Goal: Task Accomplishment & Management: Manage account settings

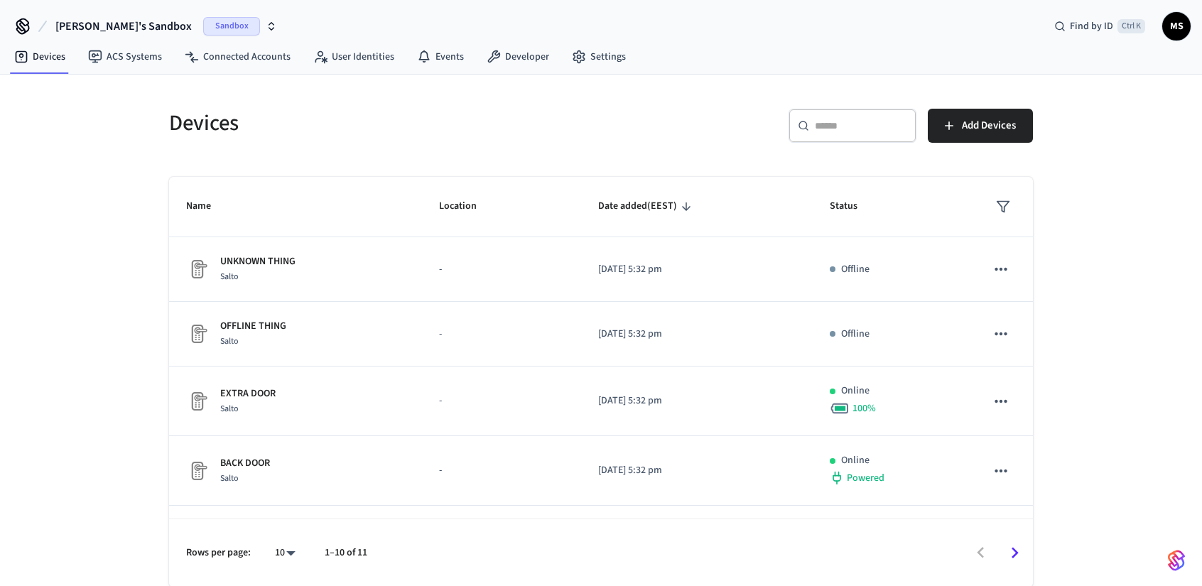
click at [154, 21] on button "Mykhailo's Sandbox Sandbox" at bounding box center [166, 26] width 230 height 30
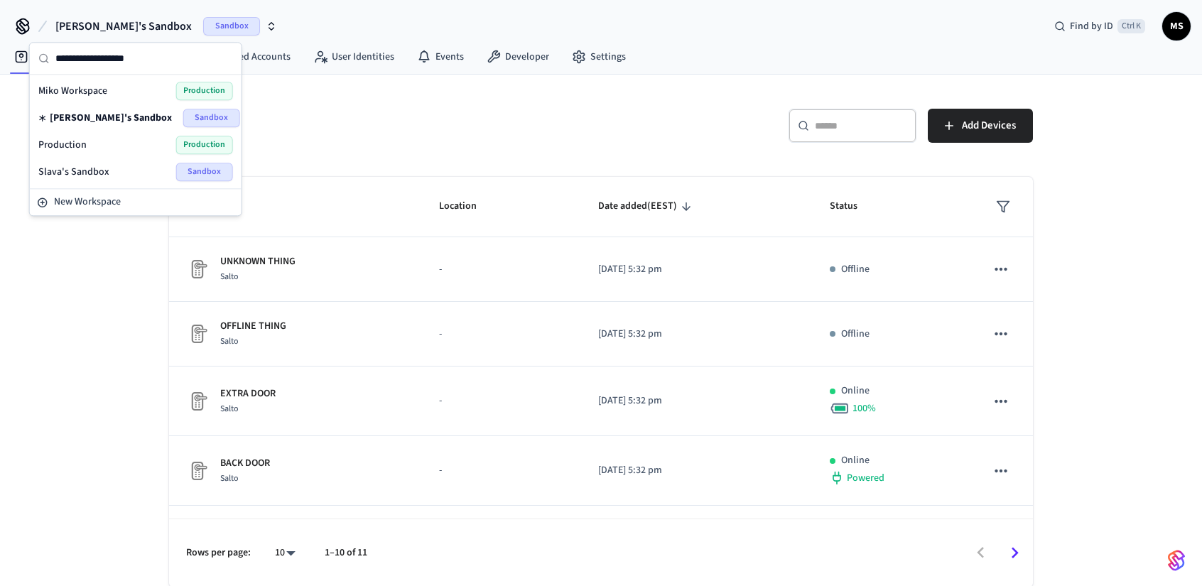
click at [148, 140] on div "Production Production" at bounding box center [135, 145] width 195 height 18
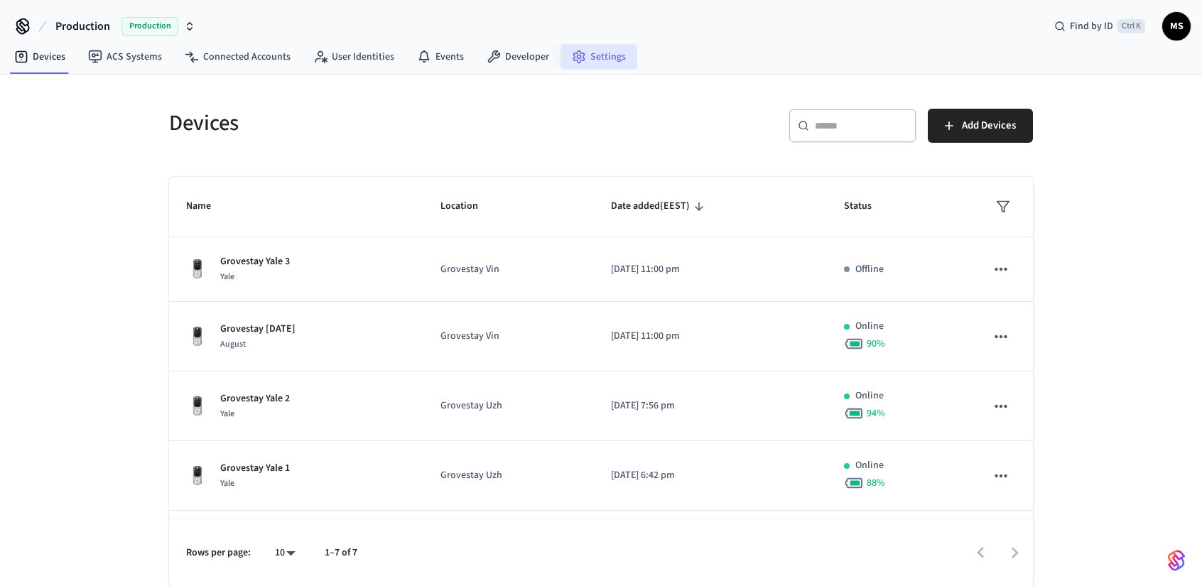
click at [587, 53] on link "Settings" at bounding box center [598, 57] width 77 height 26
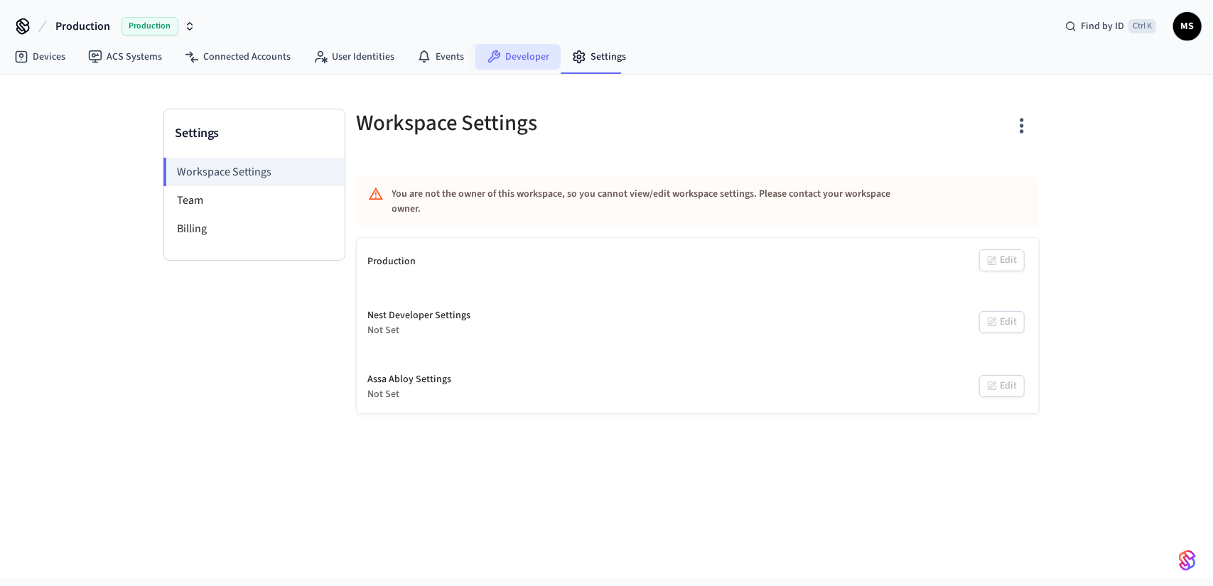
click at [500, 58] on link "Developer" at bounding box center [517, 57] width 85 height 26
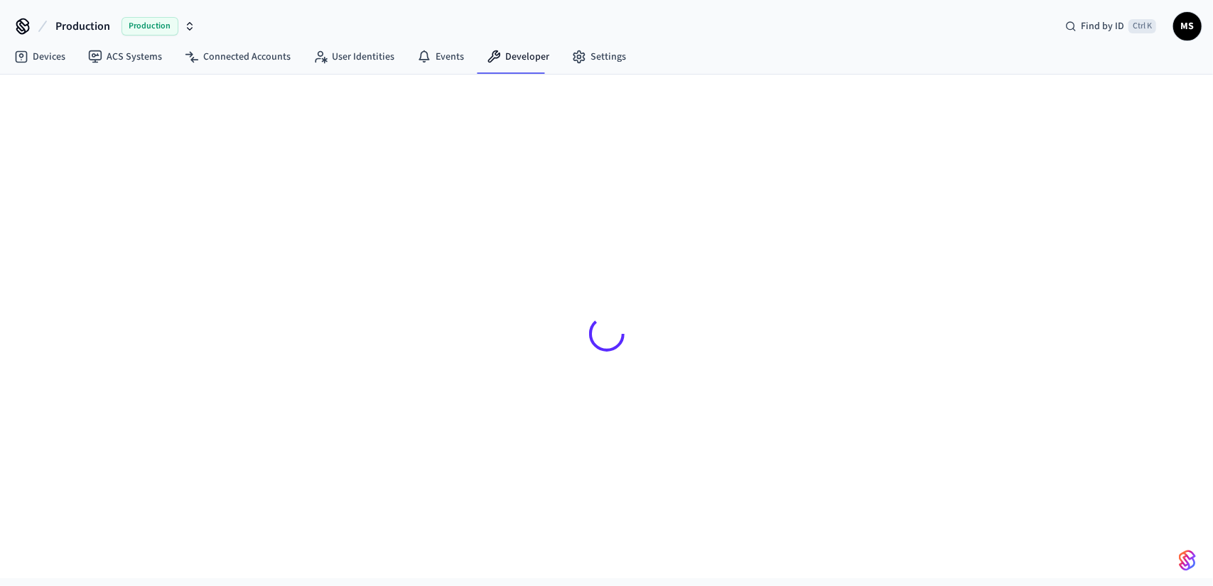
click at [606, 37] on div "Production Production Find by ID Ctrl K MS" at bounding box center [606, 20] width 1213 height 41
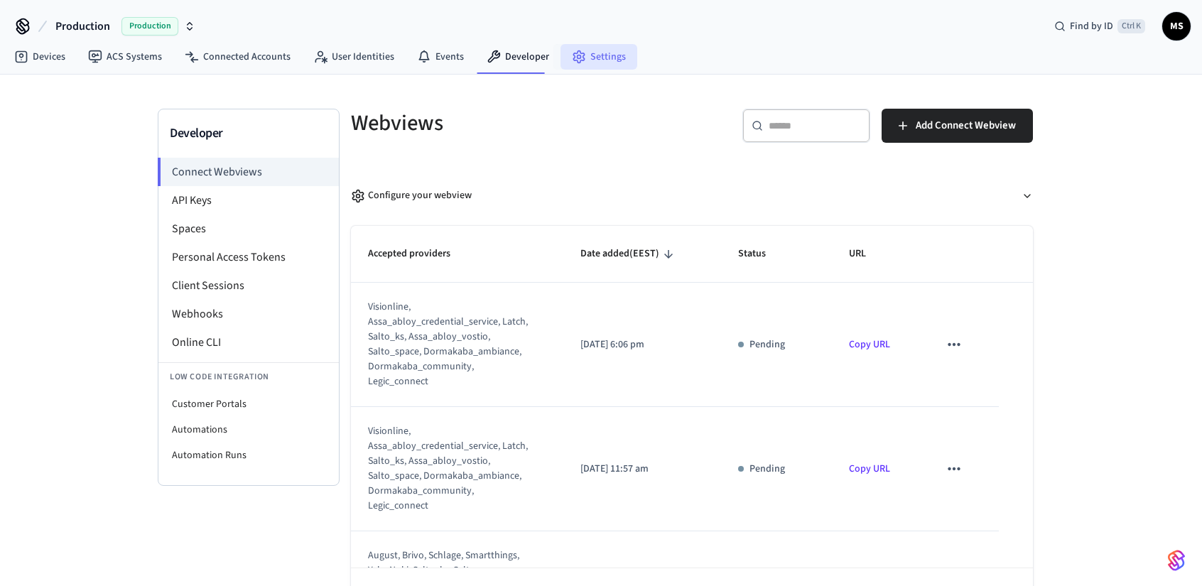
click at [602, 50] on link "Settings" at bounding box center [598, 57] width 77 height 26
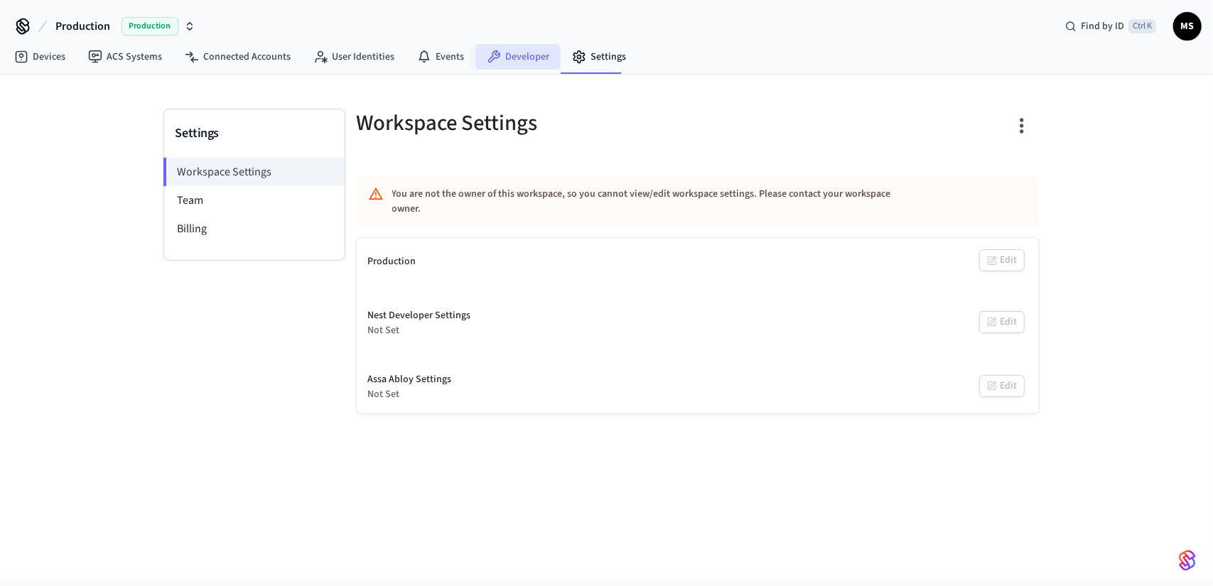
click at [513, 56] on link "Developer" at bounding box center [517, 57] width 85 height 26
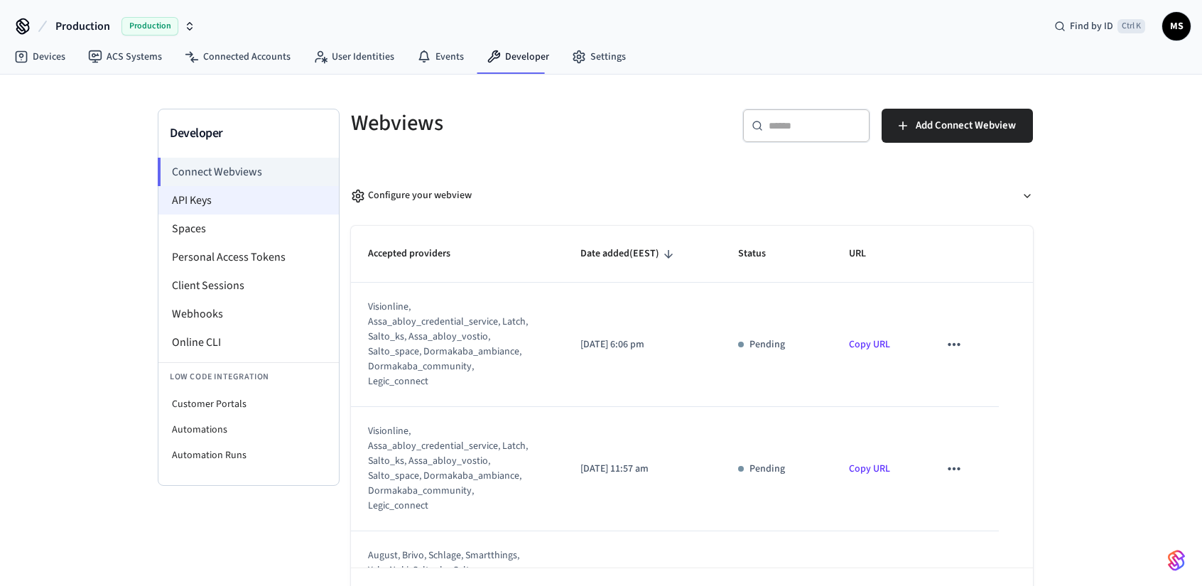
click at [235, 201] on li "API Keys" at bounding box center [248, 200] width 180 height 28
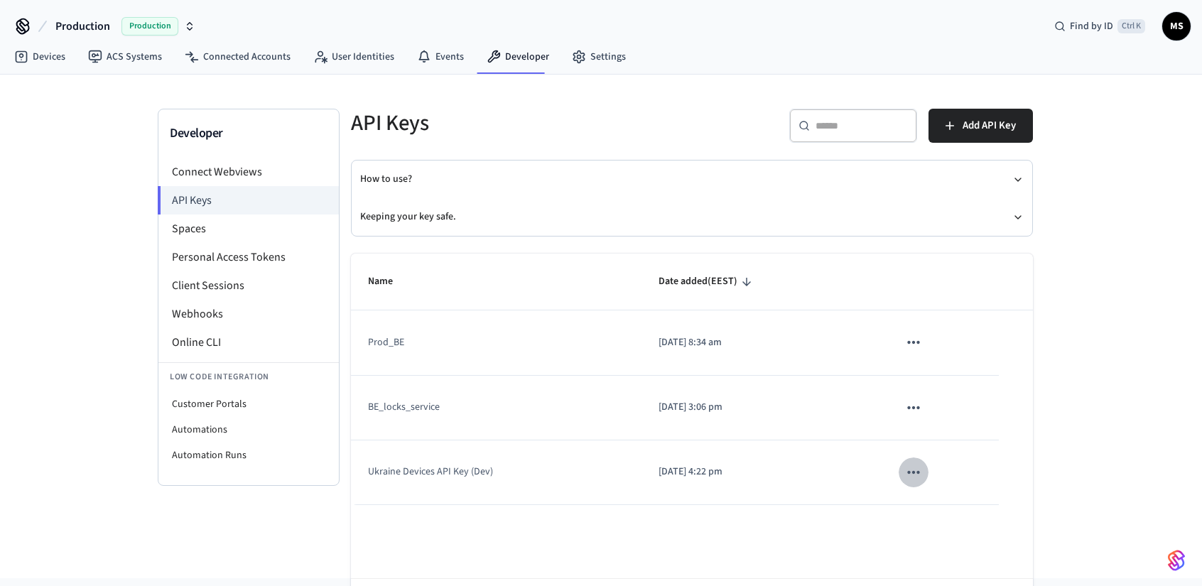
click at [915, 471] on icon "sticky table" at bounding box center [913, 472] width 18 height 18
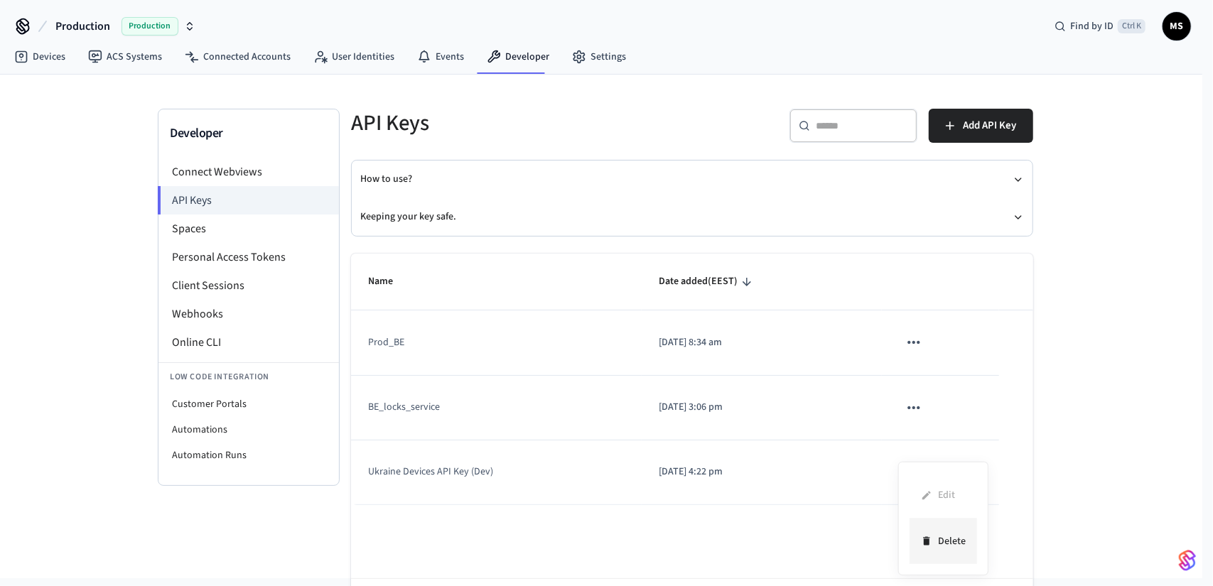
click at [951, 540] on li "Delete" at bounding box center [942, 541] width 67 height 45
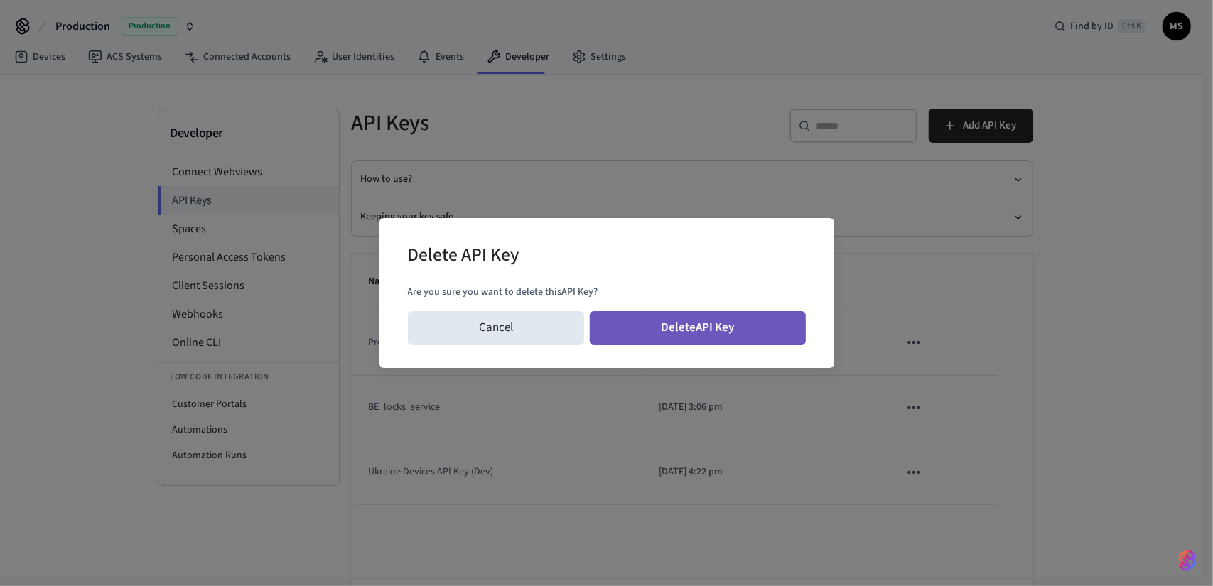
click at [785, 334] on button "Delete API Key" at bounding box center [698, 328] width 216 height 34
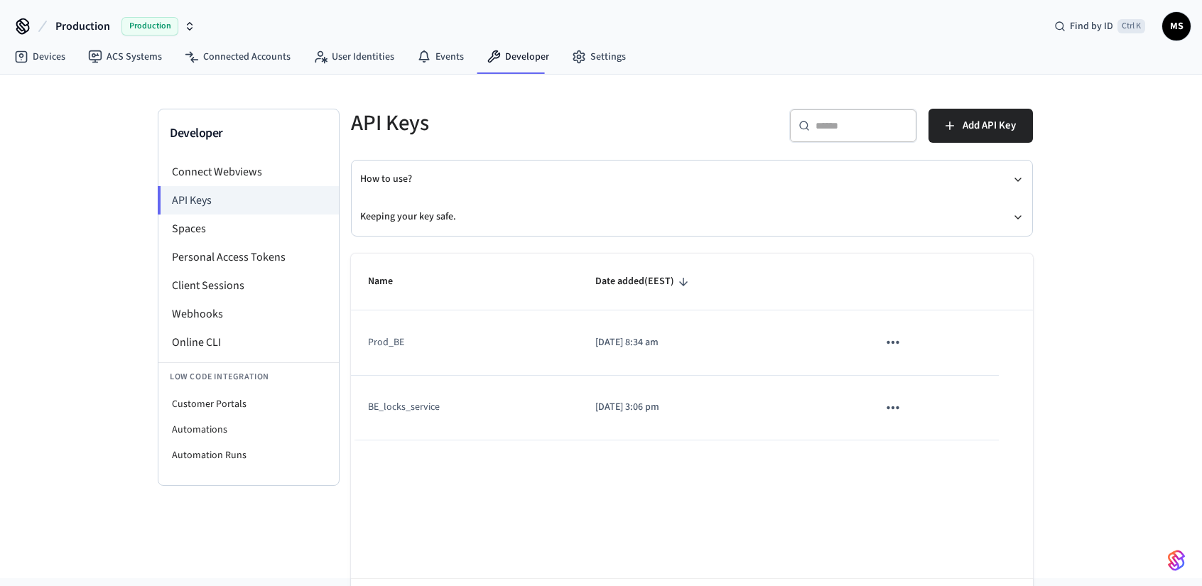
click at [896, 406] on icon "sticky table" at bounding box center [893, 407] width 12 height 3
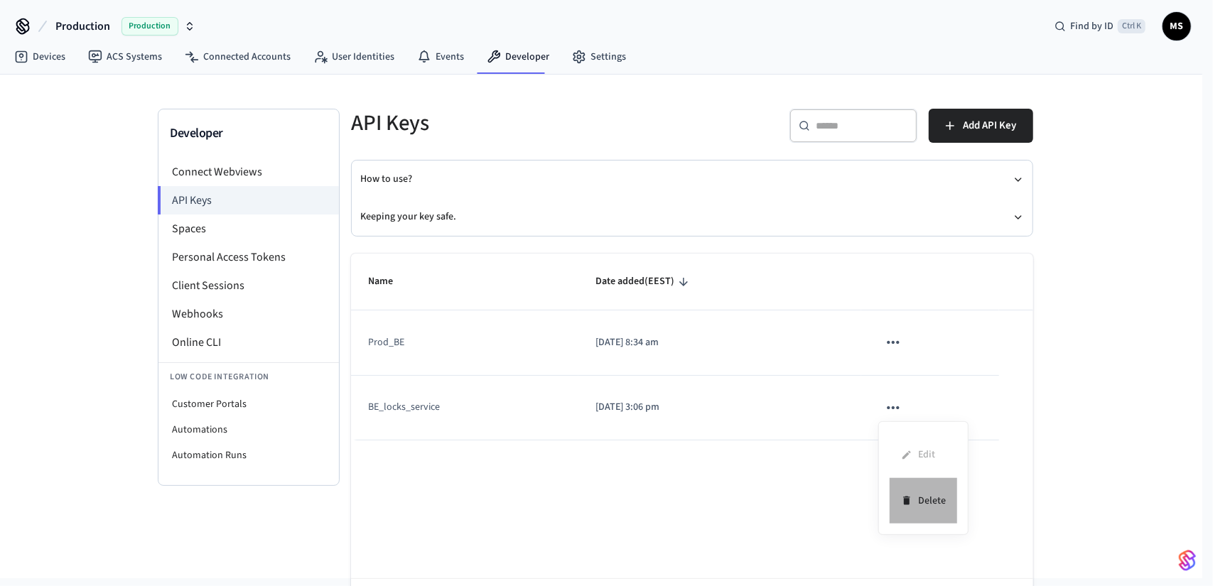
click at [936, 494] on li "Delete" at bounding box center [922, 500] width 67 height 45
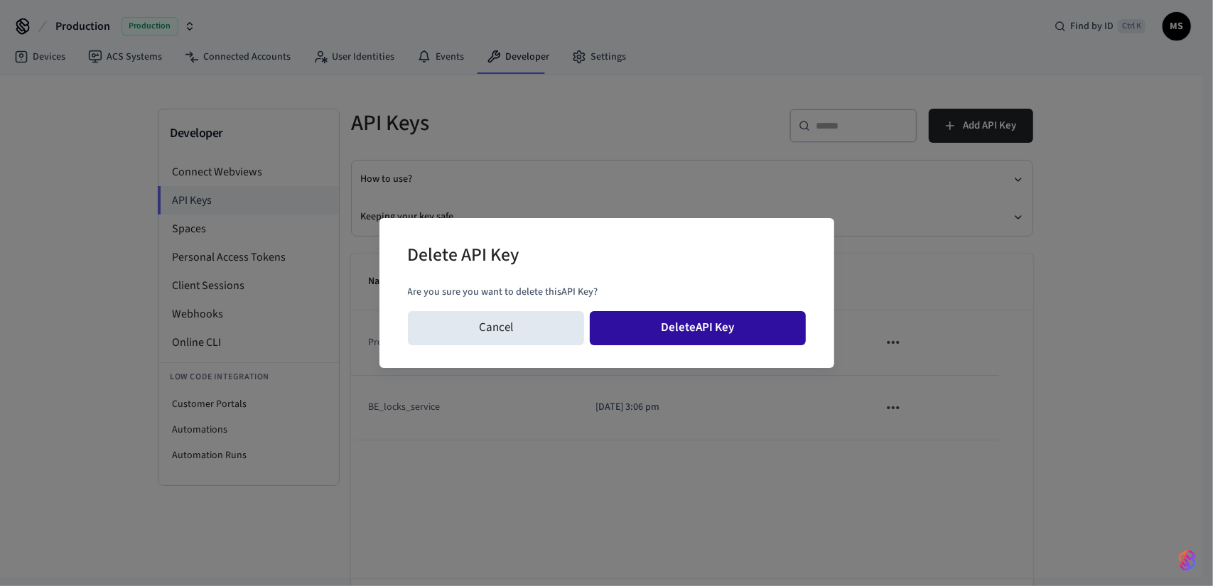
click at [764, 330] on button "Delete API Key" at bounding box center [698, 328] width 216 height 34
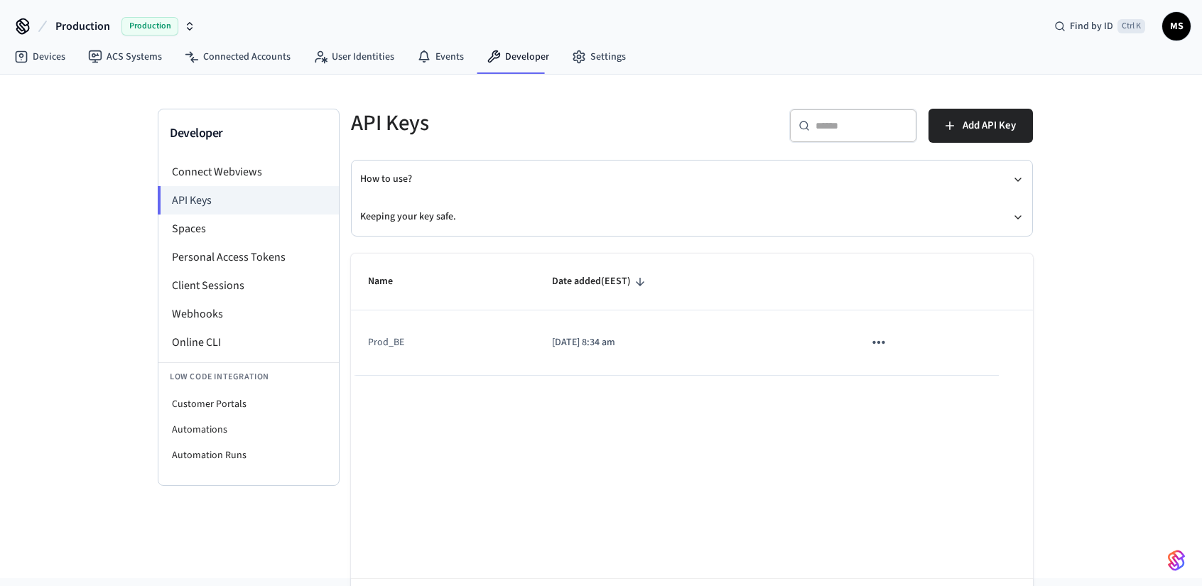
click at [879, 345] on icon "sticky table" at bounding box center [878, 342] width 18 height 18
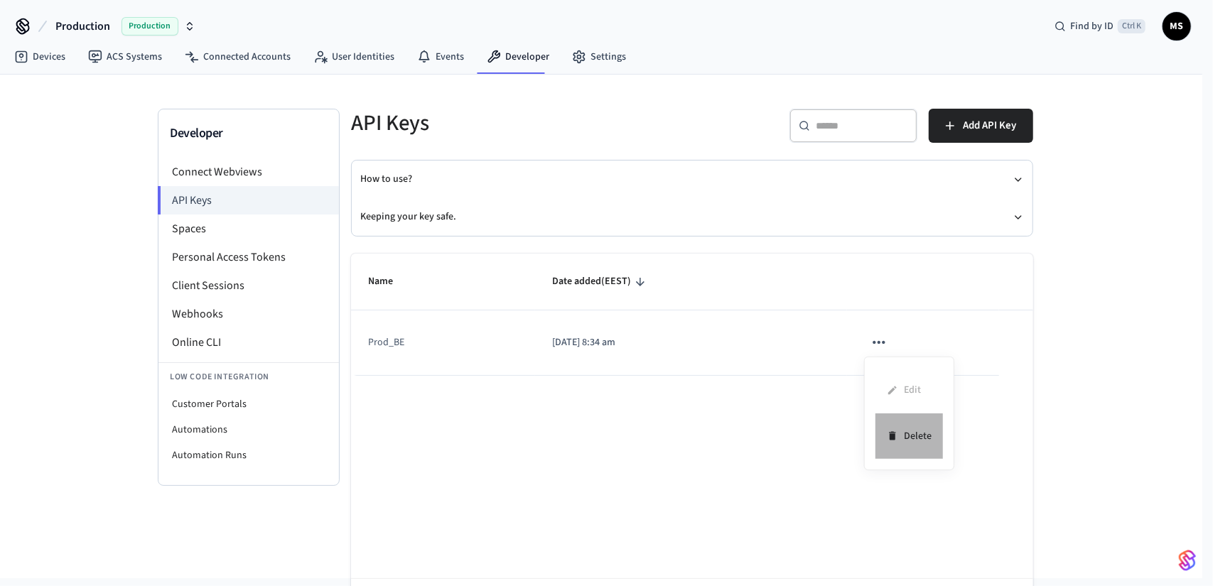
click at [906, 432] on li "Delete" at bounding box center [908, 435] width 67 height 45
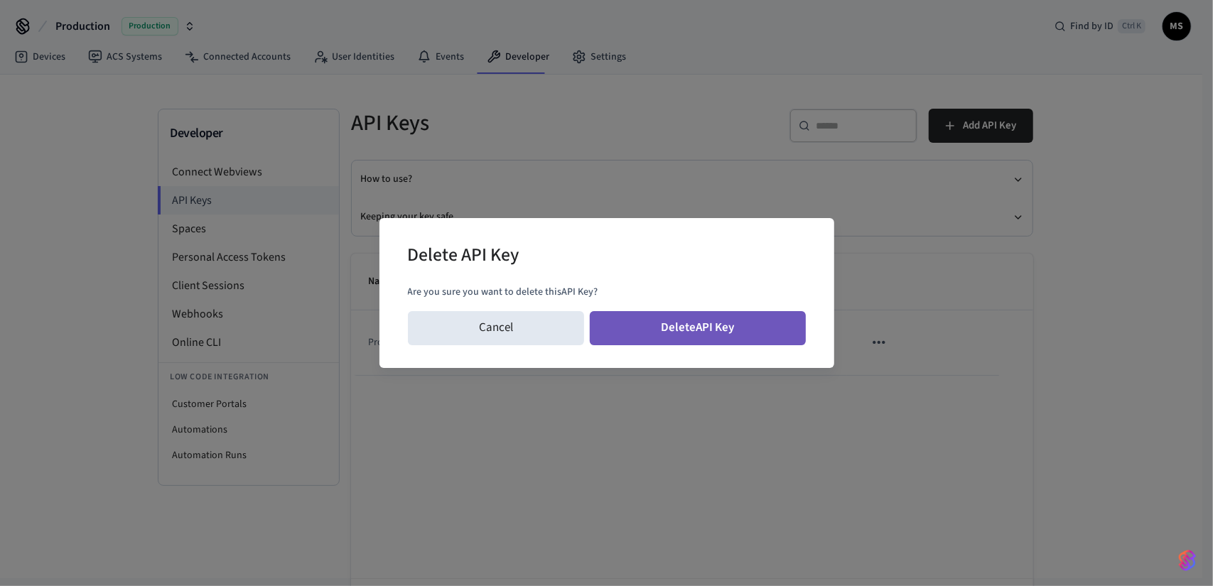
click at [756, 335] on button "Delete API Key" at bounding box center [698, 328] width 216 height 34
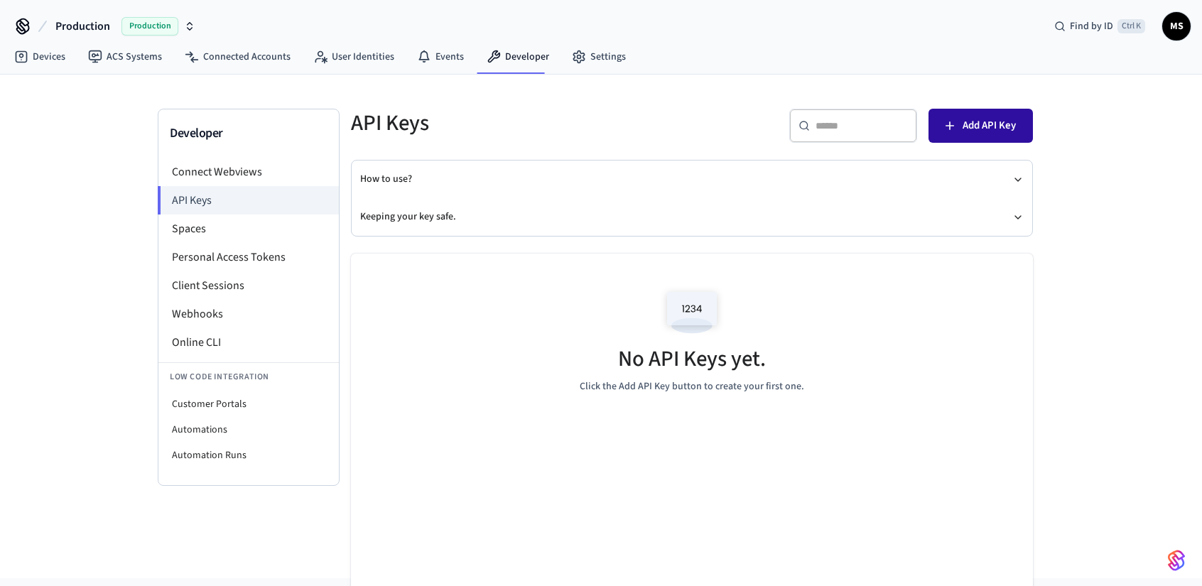
click at [979, 129] on span "Add API Key" at bounding box center [989, 125] width 53 height 18
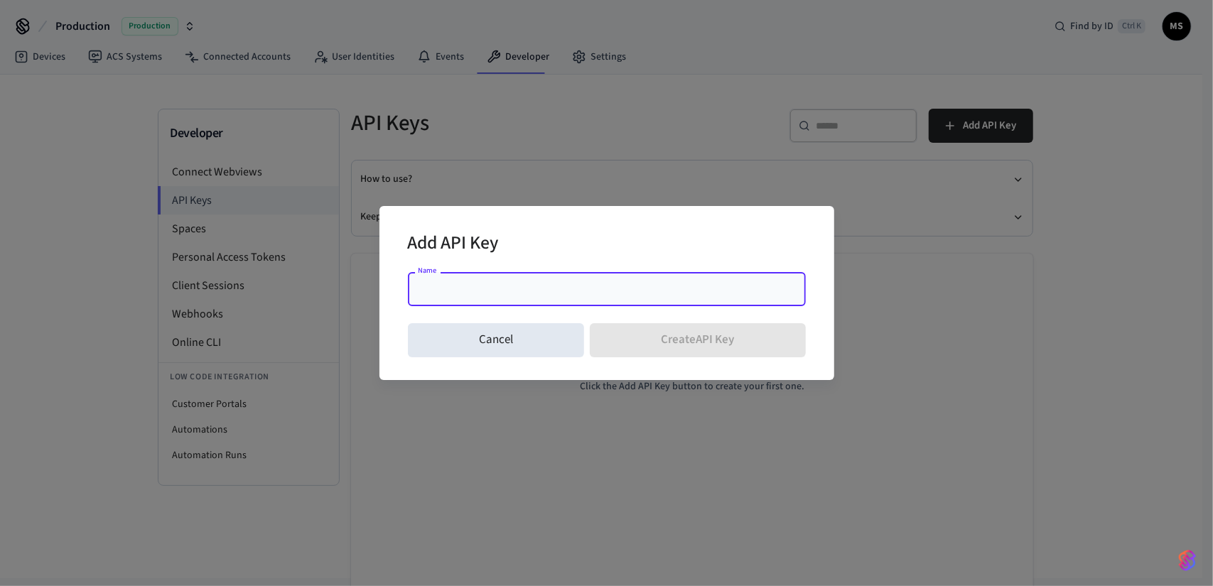
click at [531, 282] on input "Name" at bounding box center [606, 289] width 381 height 14
click at [580, 275] on div "Name" at bounding box center [607, 289] width 398 height 34
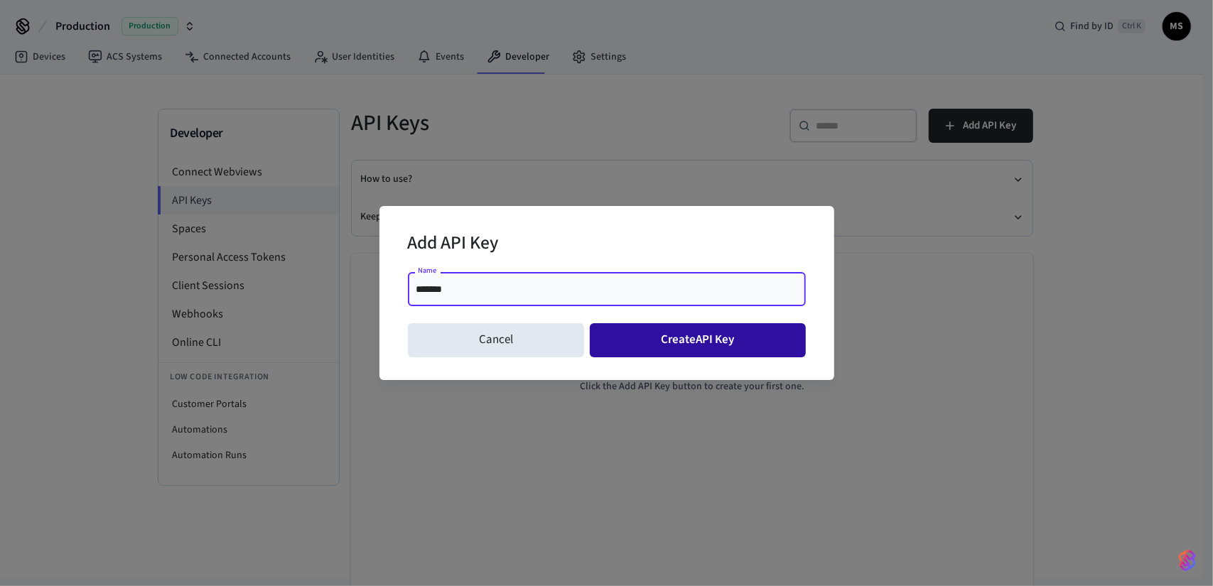
type input "*******"
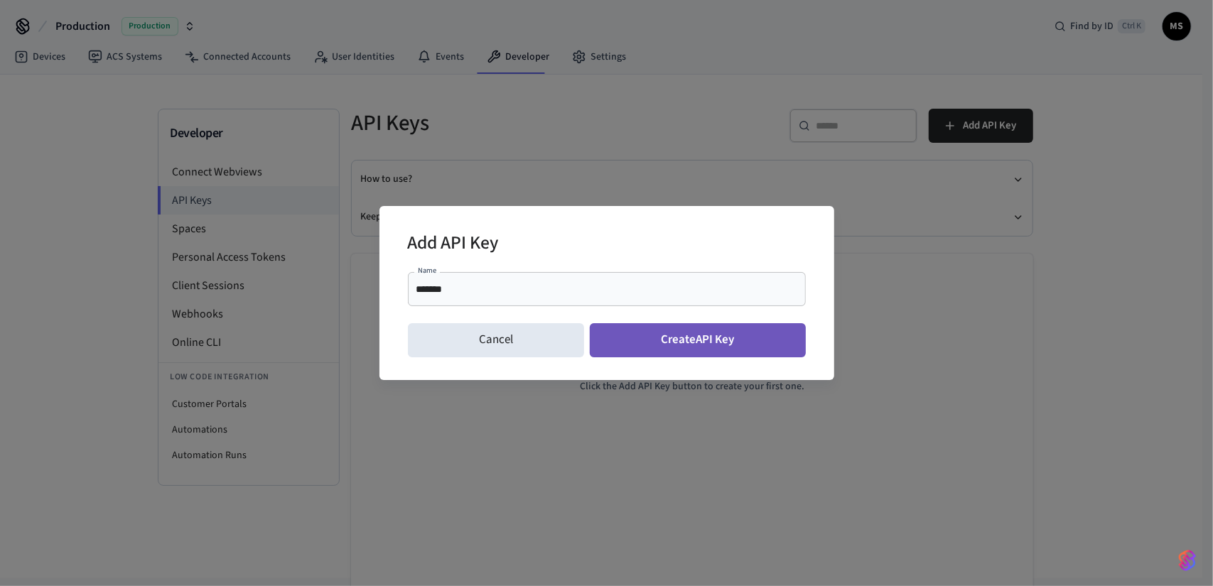
click at [720, 340] on button "Create API Key" at bounding box center [698, 340] width 216 height 34
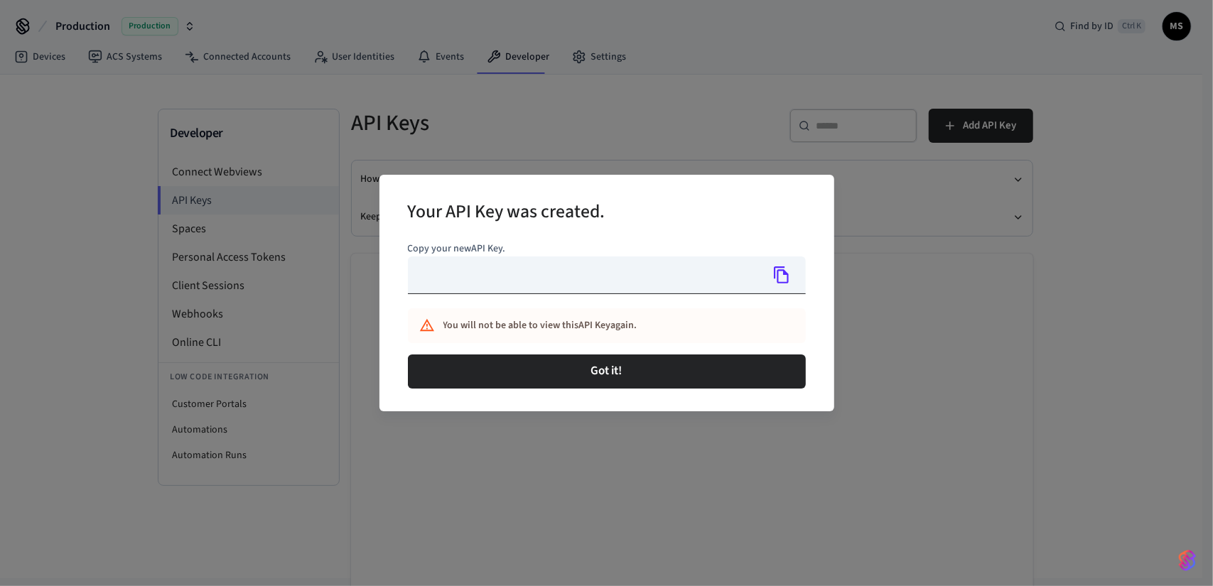
click at [519, 273] on input "text" at bounding box center [585, 275] width 354 height 38
type input "**********"
click at [768, 269] on div at bounding box center [781, 275] width 30 height 30
click at [778, 274] on icon "Copy" at bounding box center [781, 274] width 15 height 17
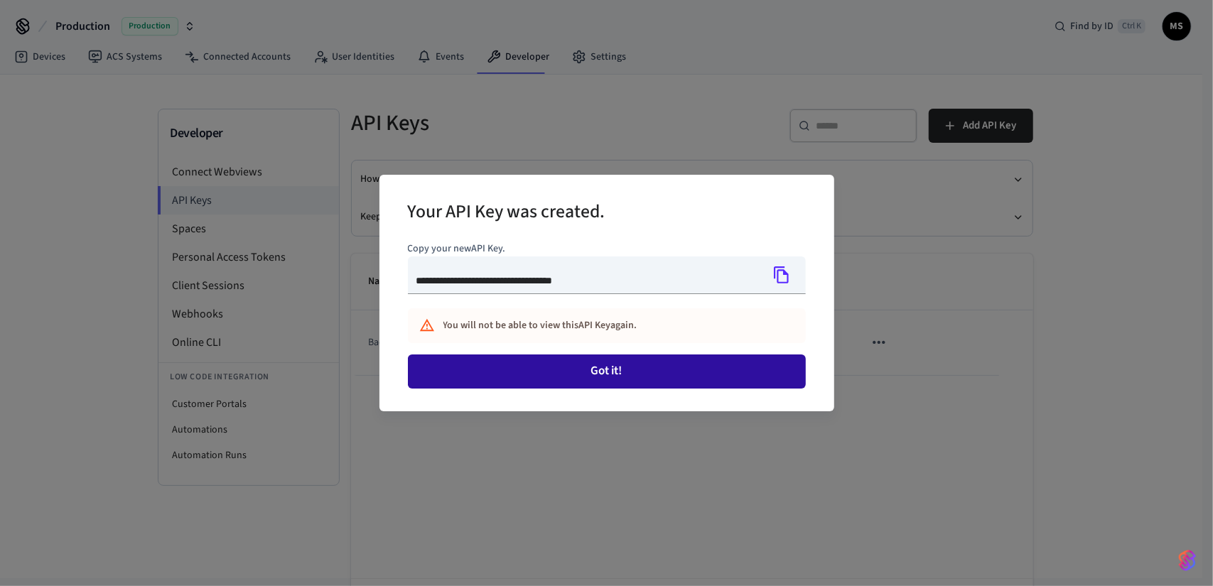
click at [722, 357] on button "Got it!" at bounding box center [607, 371] width 398 height 34
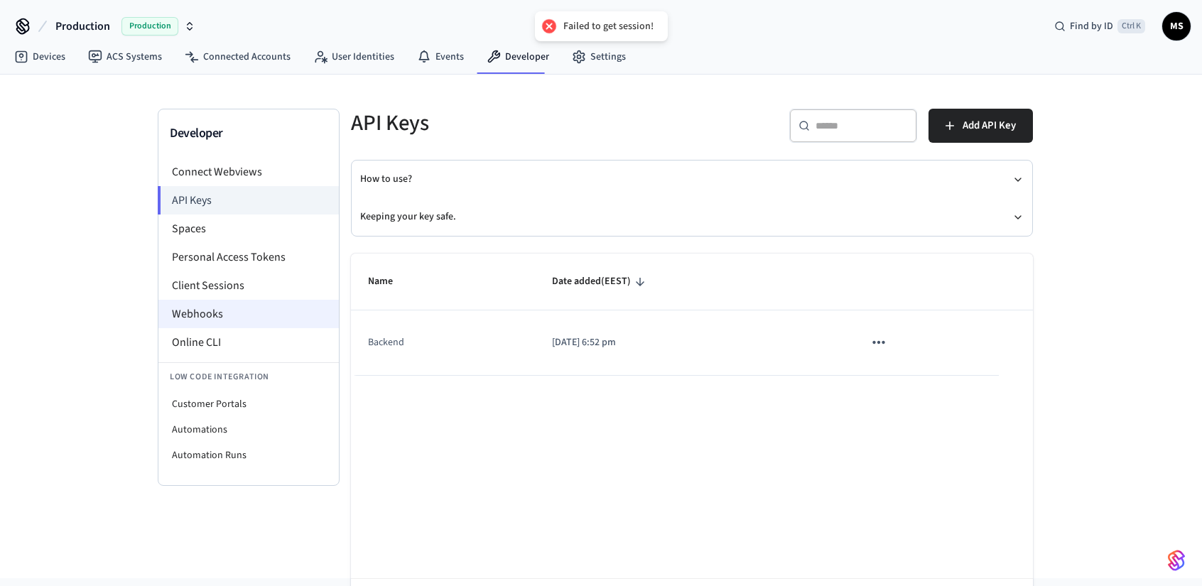
click at [229, 305] on li "Webhooks" at bounding box center [248, 314] width 180 height 28
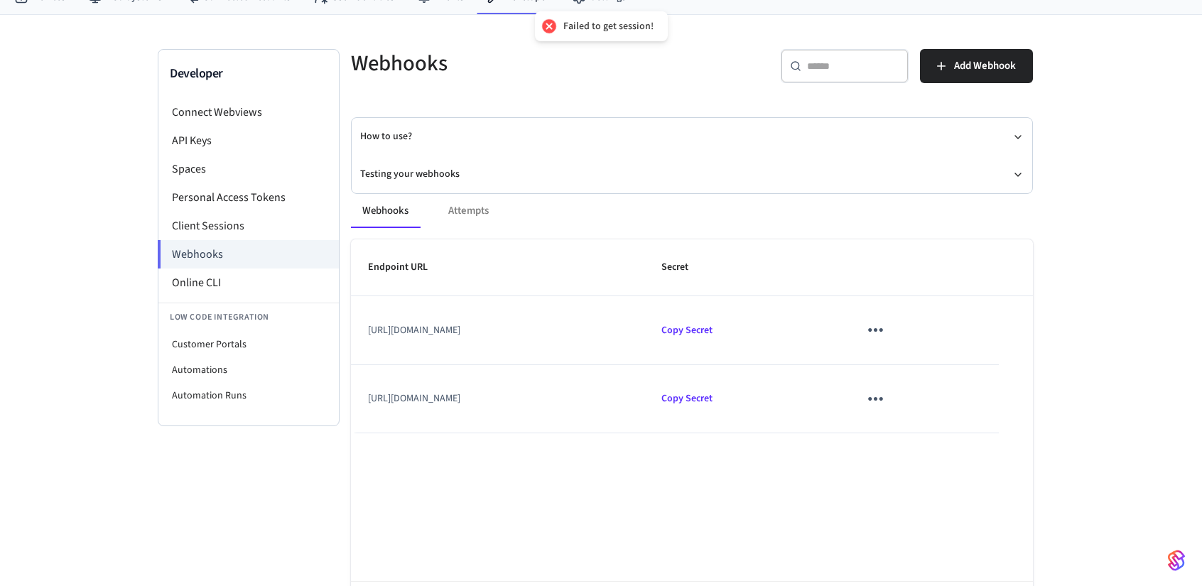
scroll to position [122, 0]
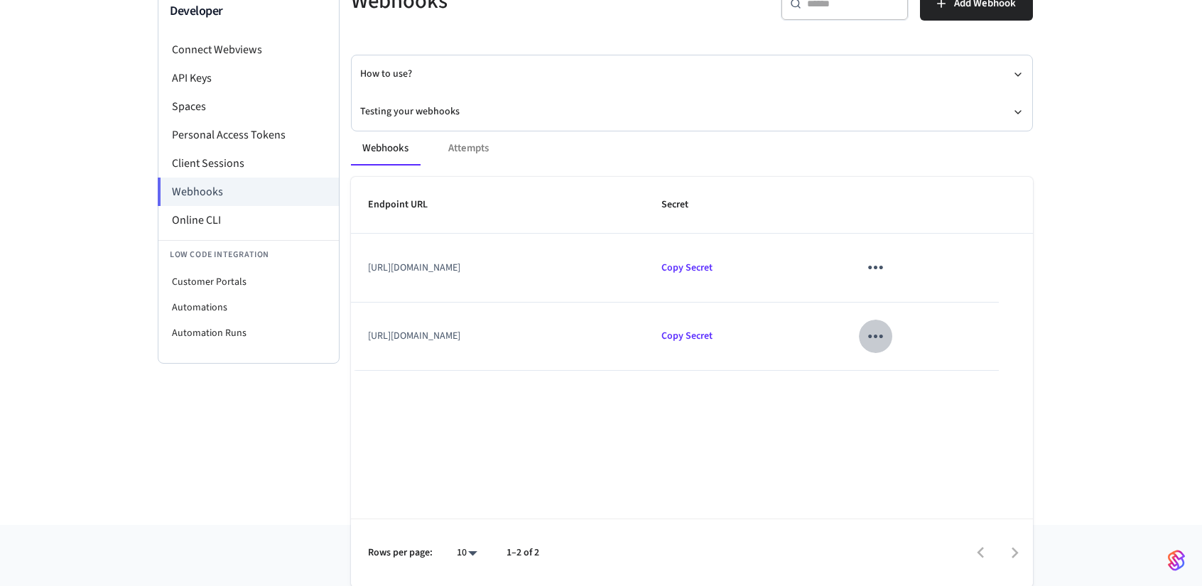
click at [887, 339] on icon "sticky table" at bounding box center [875, 336] width 22 height 22
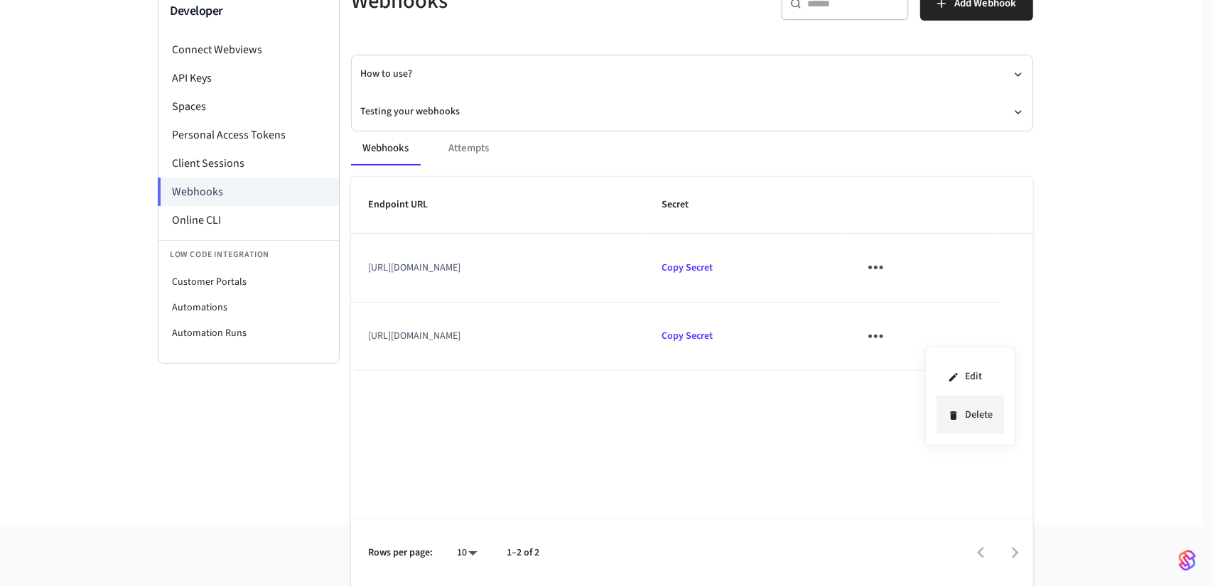
click at [966, 413] on li "Delete" at bounding box center [969, 415] width 67 height 38
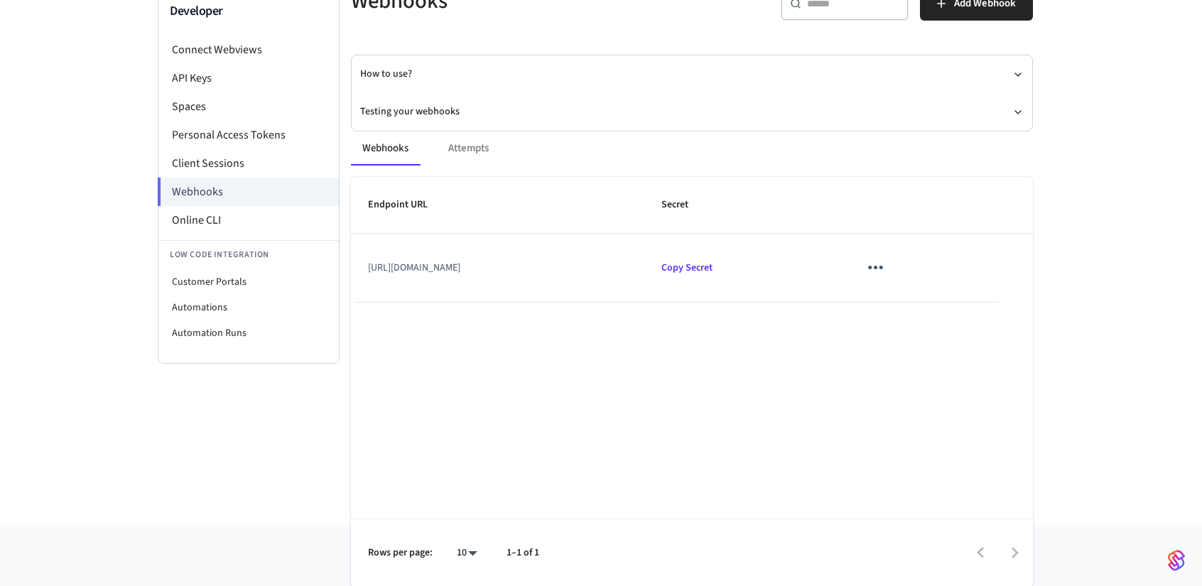
click at [913, 379] on div "Endpoint URL Secret https://dev-lock.grovestay.com:88/webhooks/seam Copy Secret…" at bounding box center [692, 382] width 682 height 411
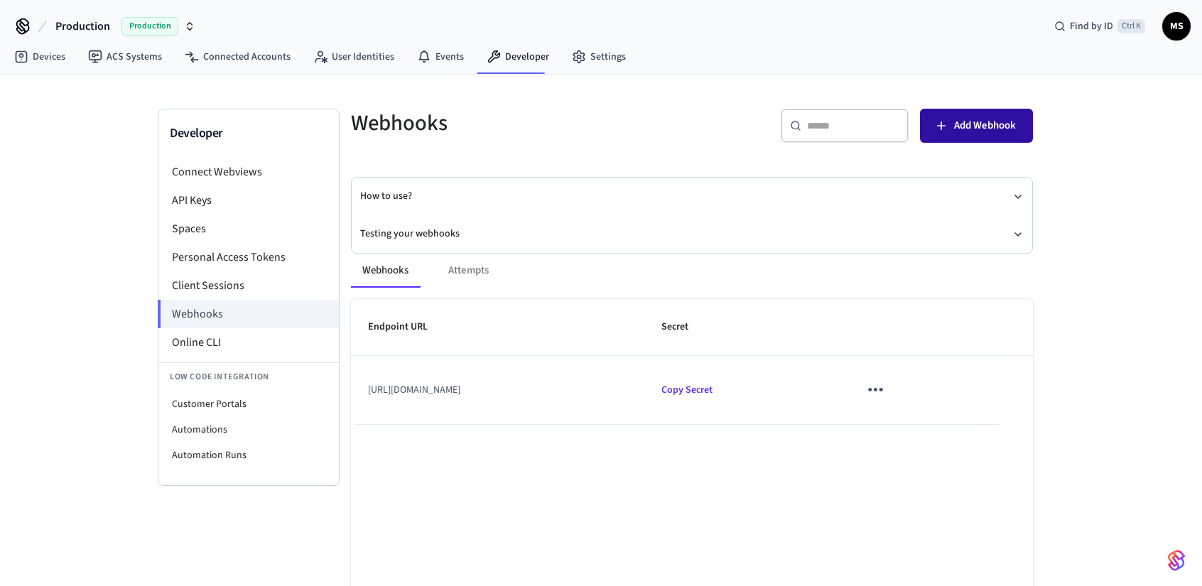
drag, startPoint x: 956, startPoint y: 152, endPoint x: 975, endPoint y: 136, distance: 24.7
click at [958, 151] on div "​ ​ Add Webhook" at bounding box center [866, 131] width 332 height 45
click at [980, 131] on span "Add Webhook" at bounding box center [985, 125] width 62 height 18
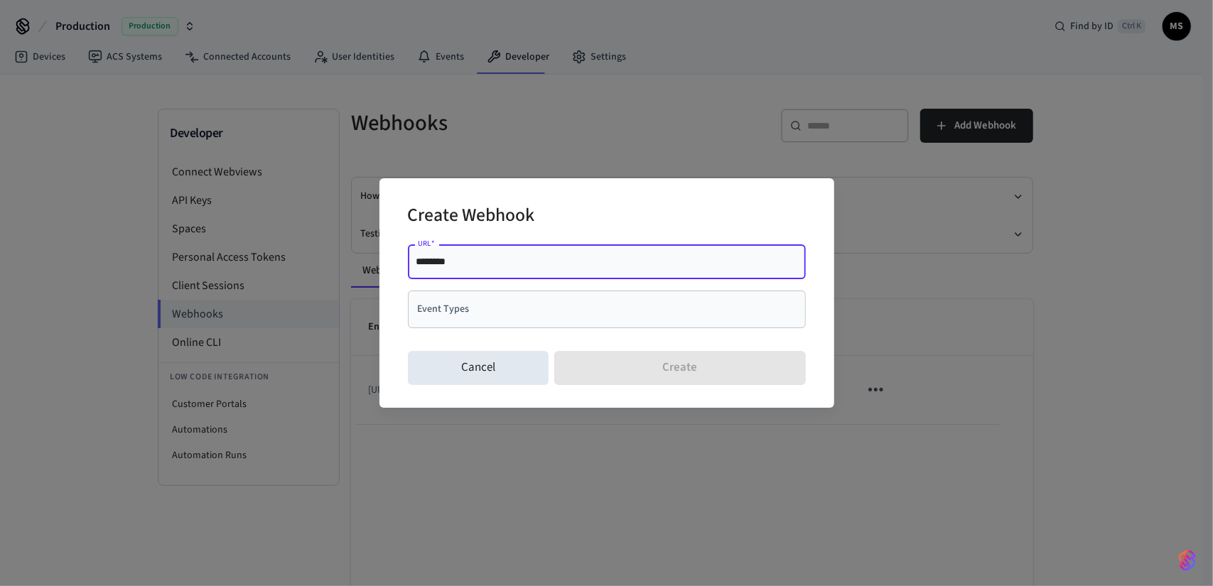
click at [523, 268] on input "********" at bounding box center [606, 261] width 381 height 14
type input "**********"
click at [509, 316] on input "Event Types" at bounding box center [596, 309] width 364 height 25
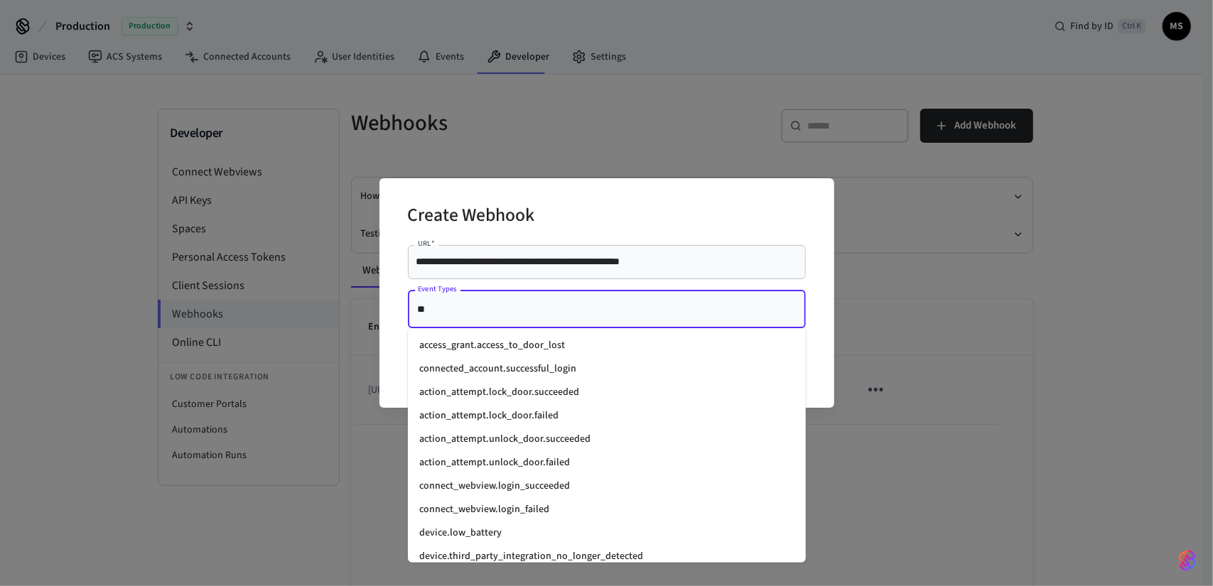
type input "***"
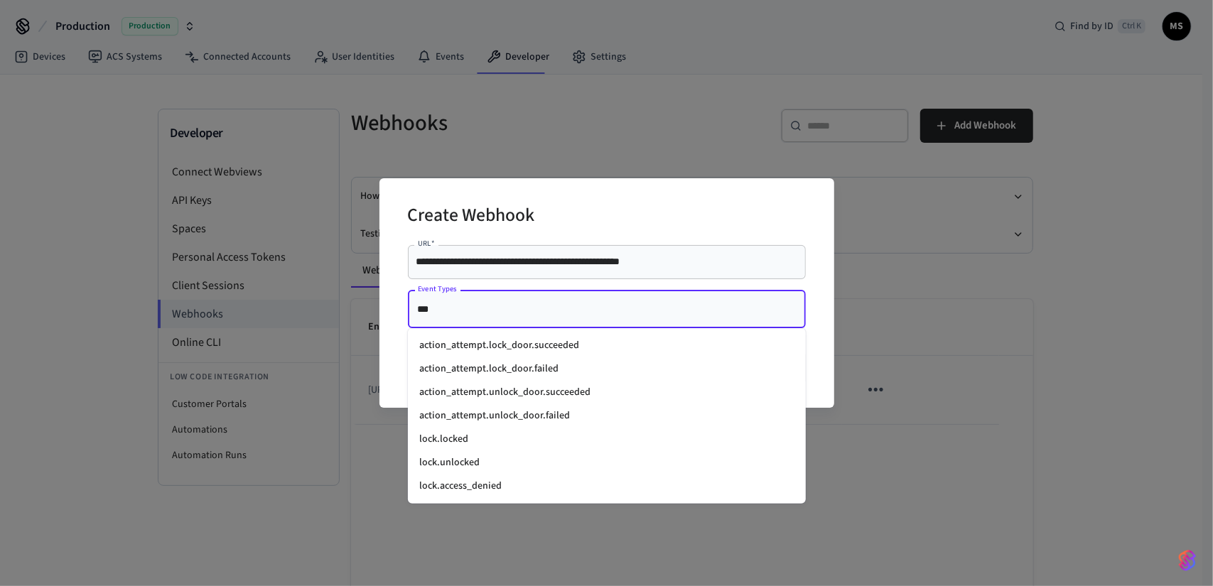
click at [526, 431] on li "lock.locked" at bounding box center [607, 439] width 398 height 23
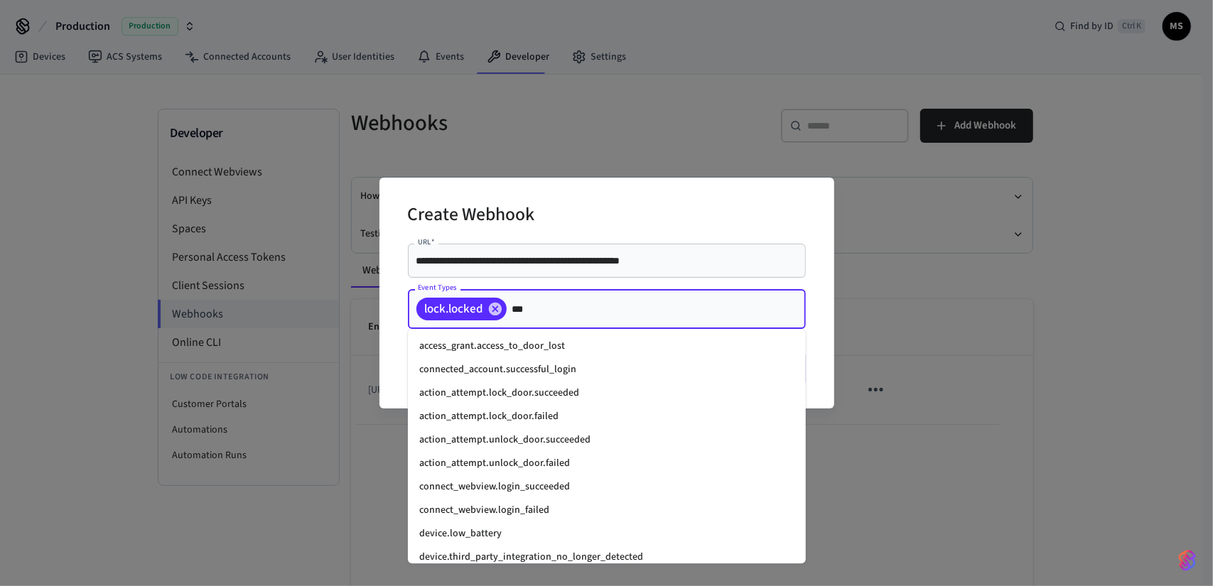
type input "****"
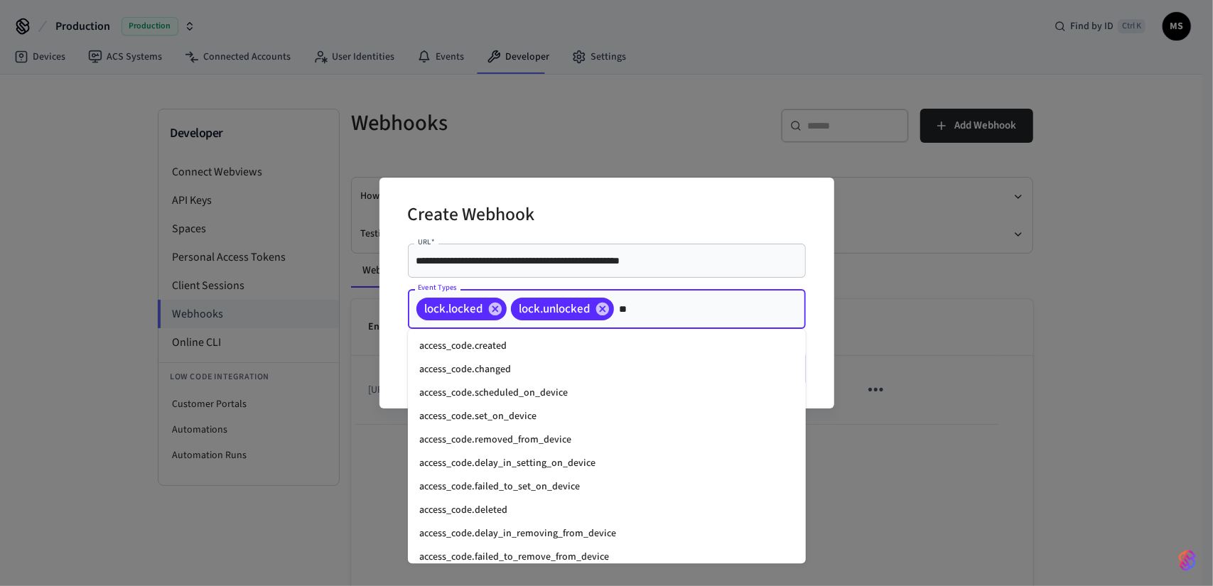
type input "*"
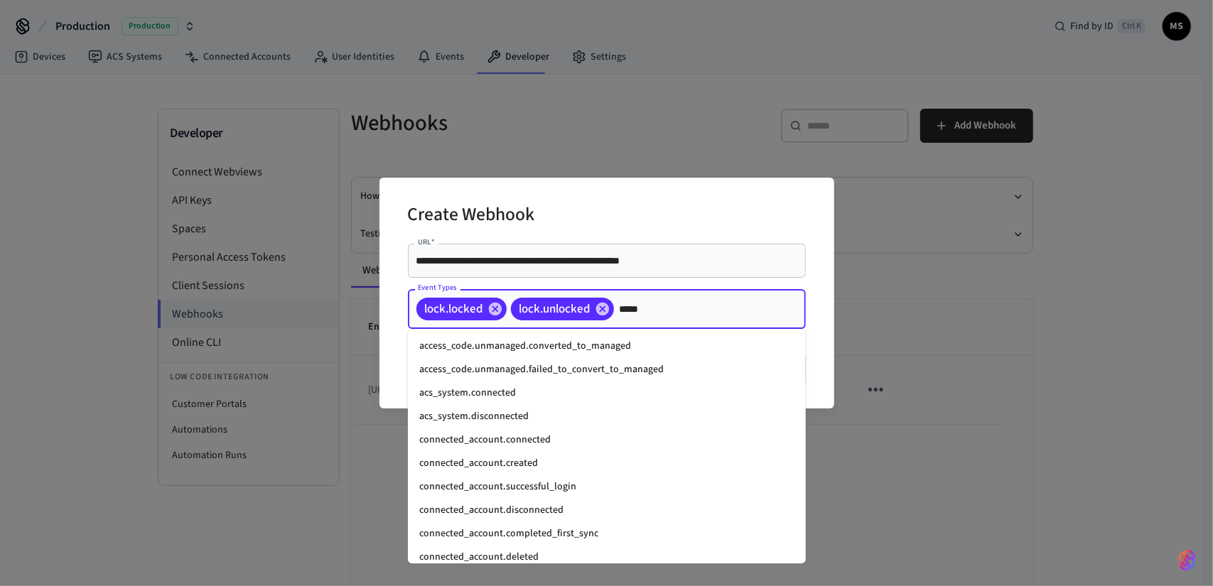
type input "******"
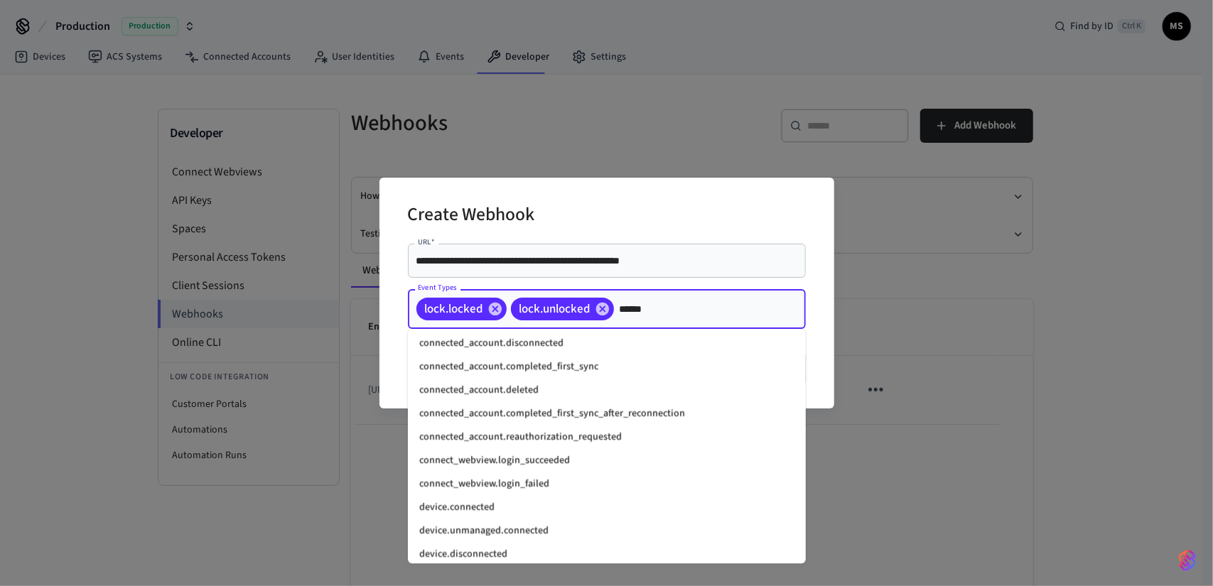
scroll to position [246, 0]
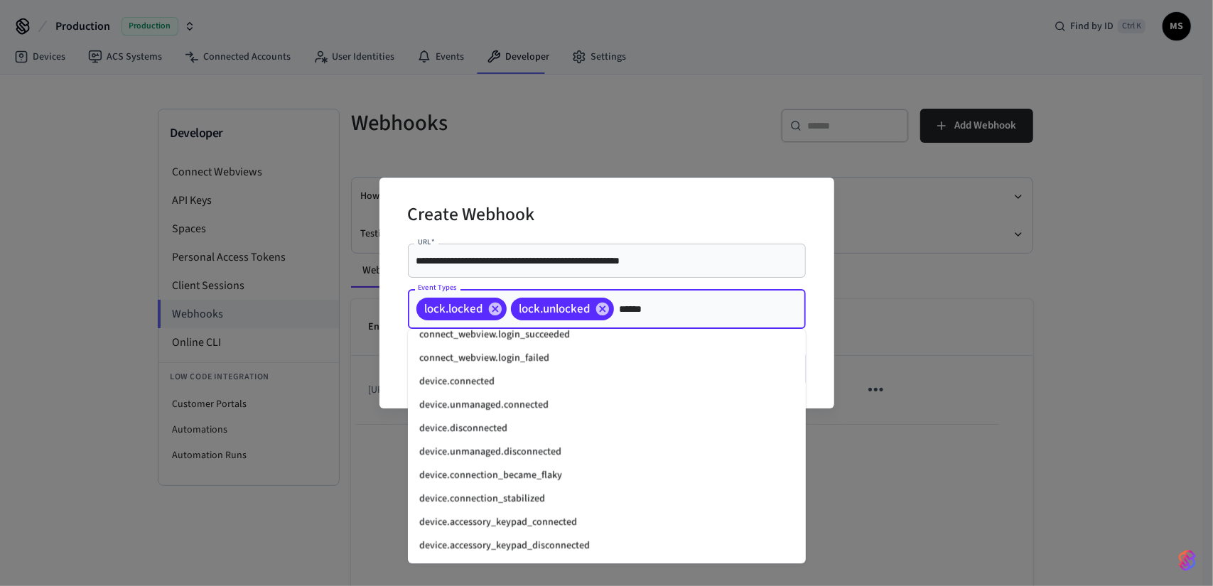
drag, startPoint x: 547, startPoint y: 430, endPoint x: 571, endPoint y: 394, distance: 43.0
click at [547, 430] on li "device.disconnected" at bounding box center [607, 428] width 398 height 23
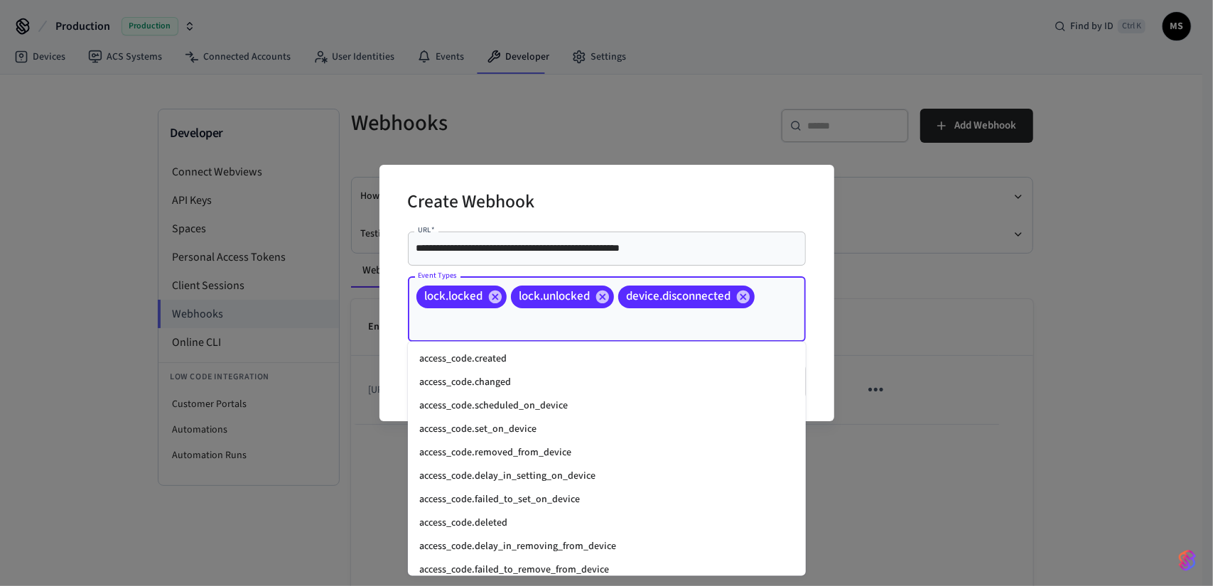
click at [717, 325] on input "Event Types" at bounding box center [586, 322] width 345 height 25
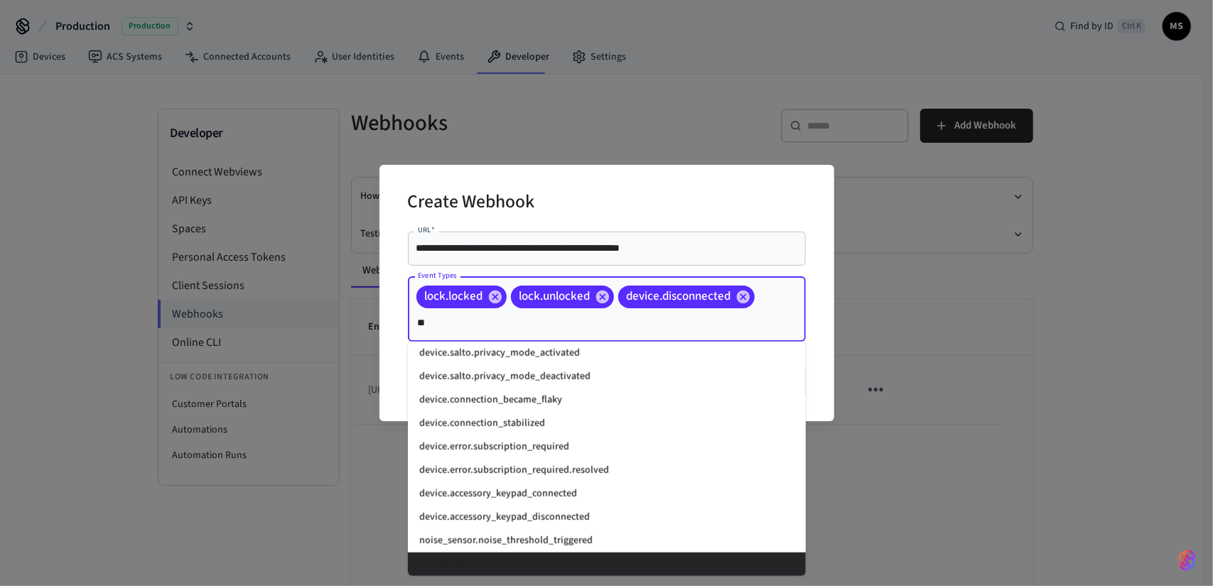
scroll to position [0, 0]
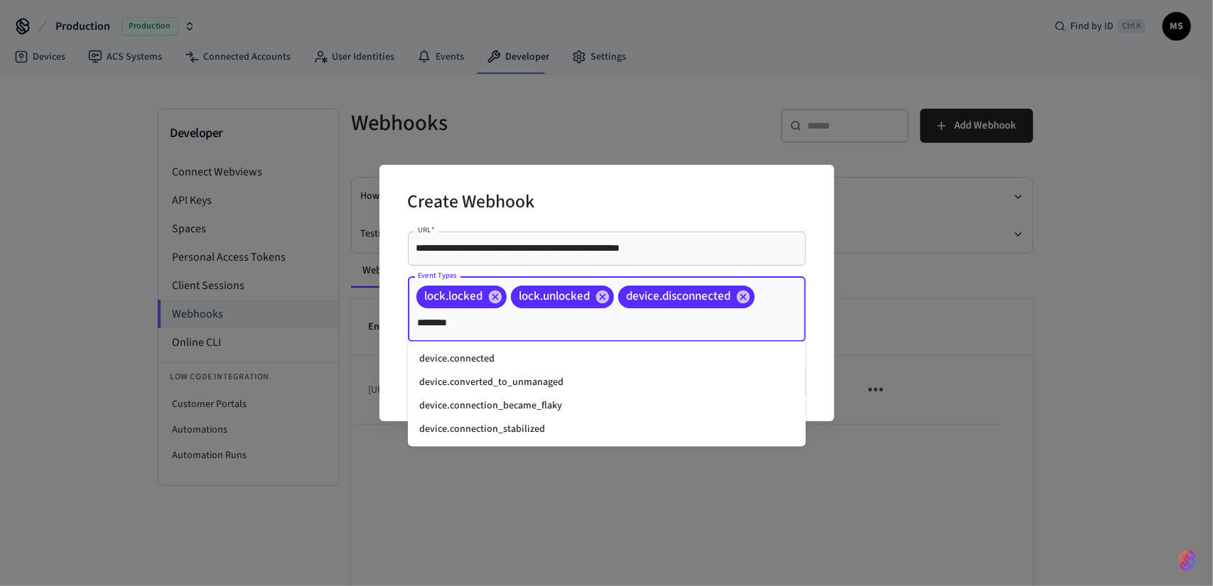
type input "*********"
click at [530, 359] on li "device.connected" at bounding box center [607, 358] width 398 height 23
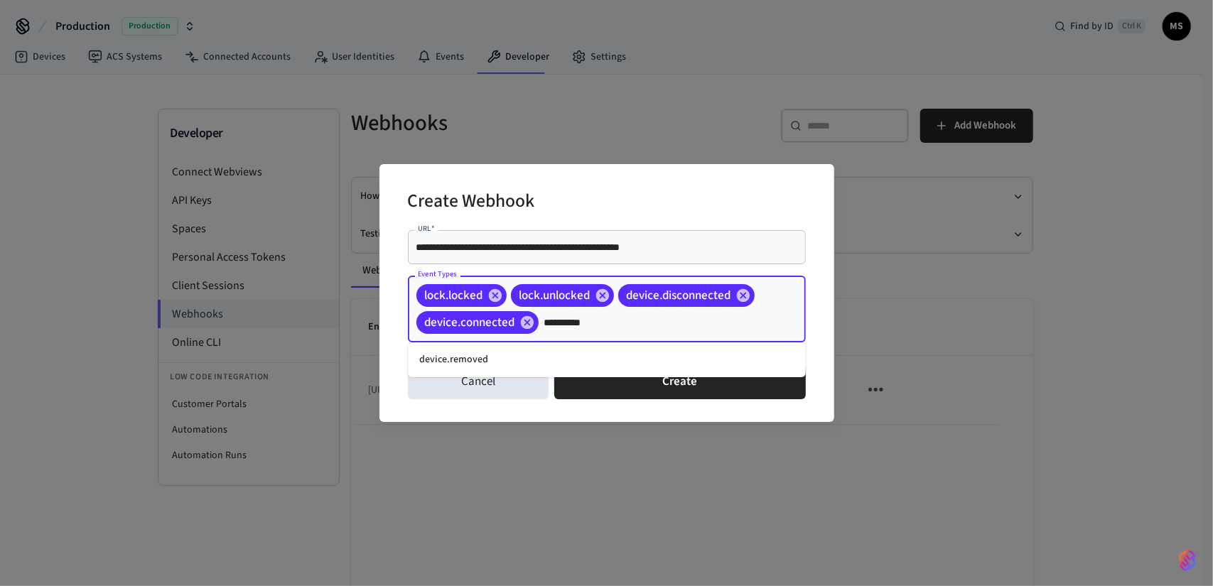
type input "**********"
drag, startPoint x: 540, startPoint y: 363, endPoint x: 578, endPoint y: 350, distance: 40.4
click at [540, 363] on li "device.removed" at bounding box center [607, 359] width 398 height 23
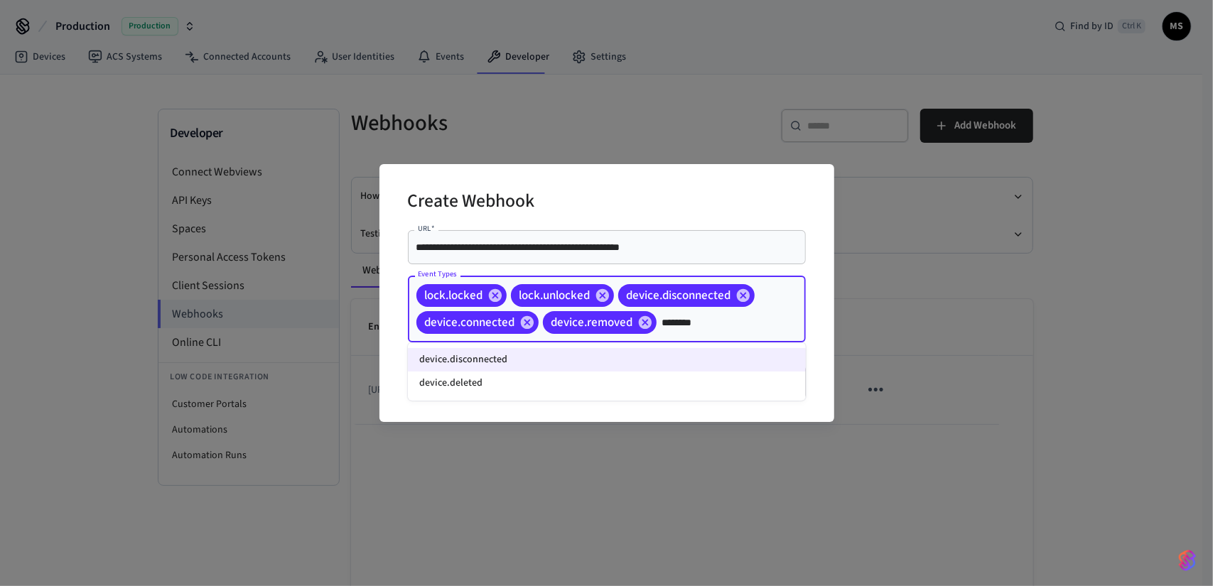
type input "*********"
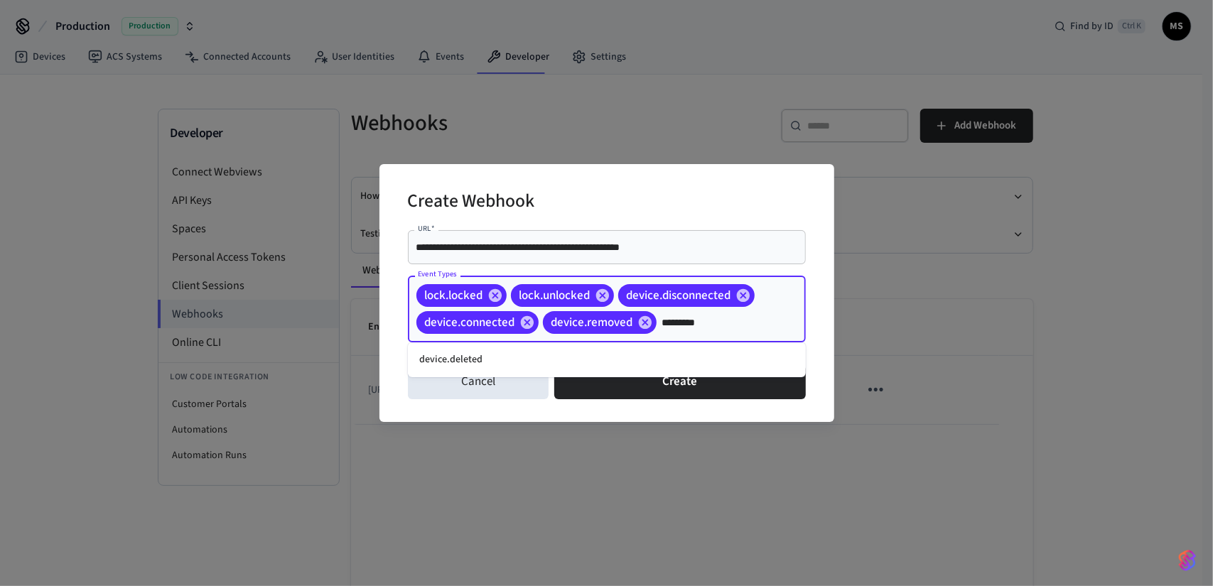
drag, startPoint x: 634, startPoint y: 359, endPoint x: 644, endPoint y: 357, distance: 10.0
click at [634, 359] on li "device.deleted" at bounding box center [607, 359] width 398 height 23
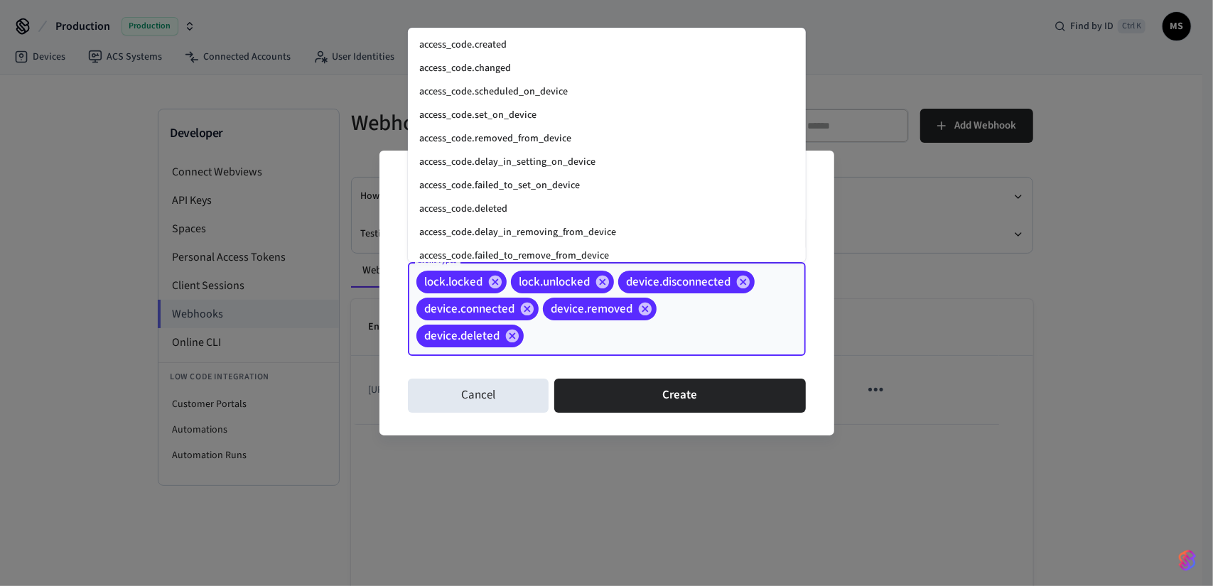
click at [712, 332] on input "Event Types" at bounding box center [643, 336] width 234 height 25
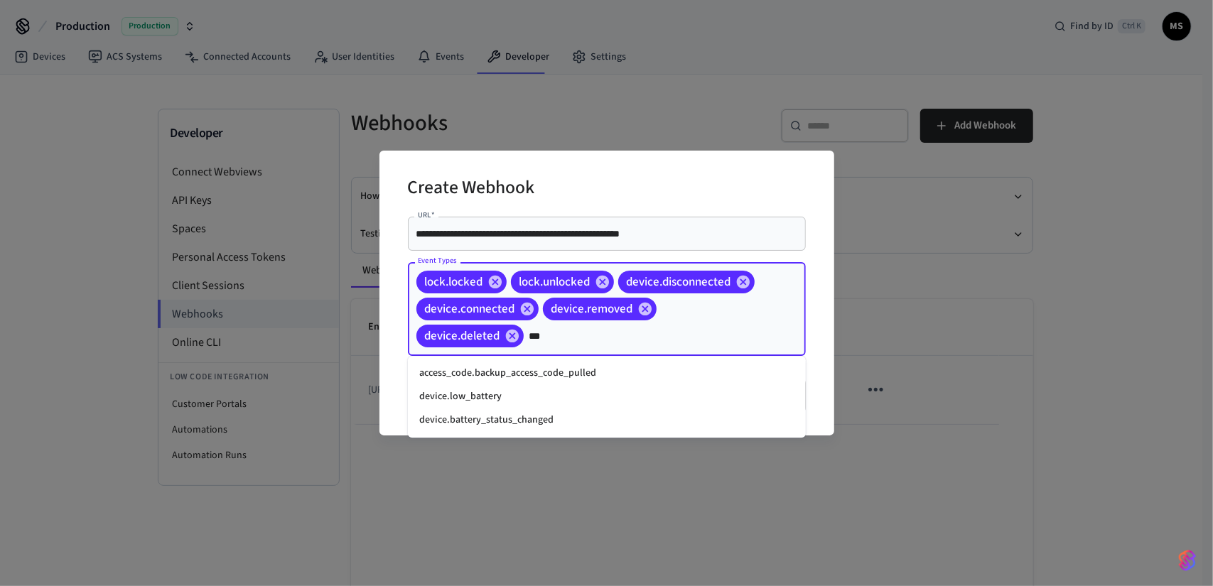
type input "****"
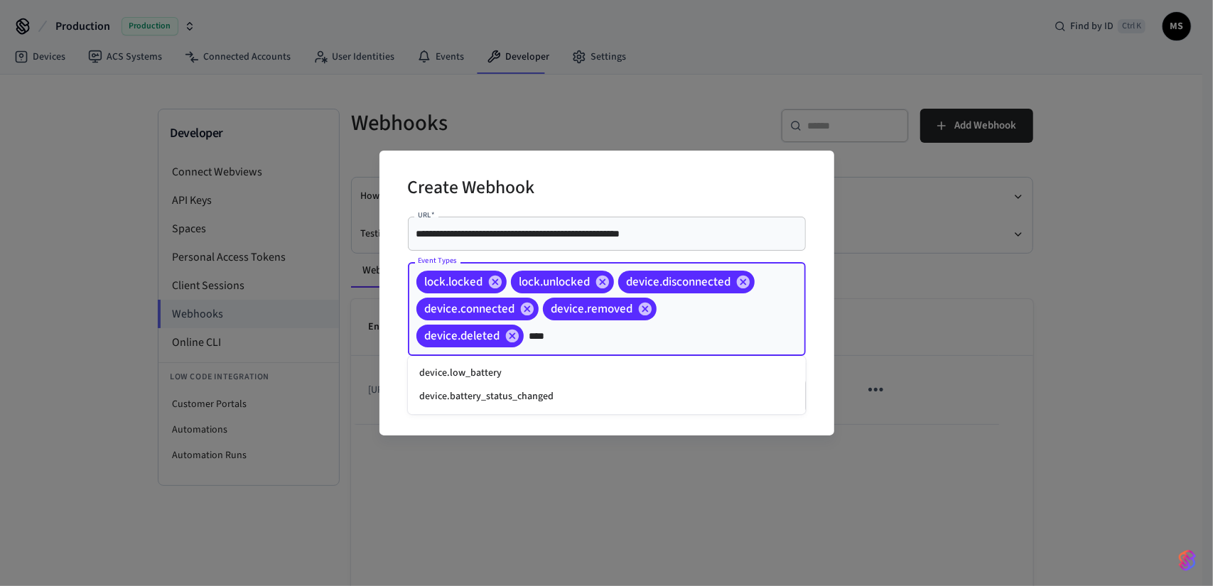
click at [595, 376] on li "device.low_battery" at bounding box center [607, 373] width 398 height 23
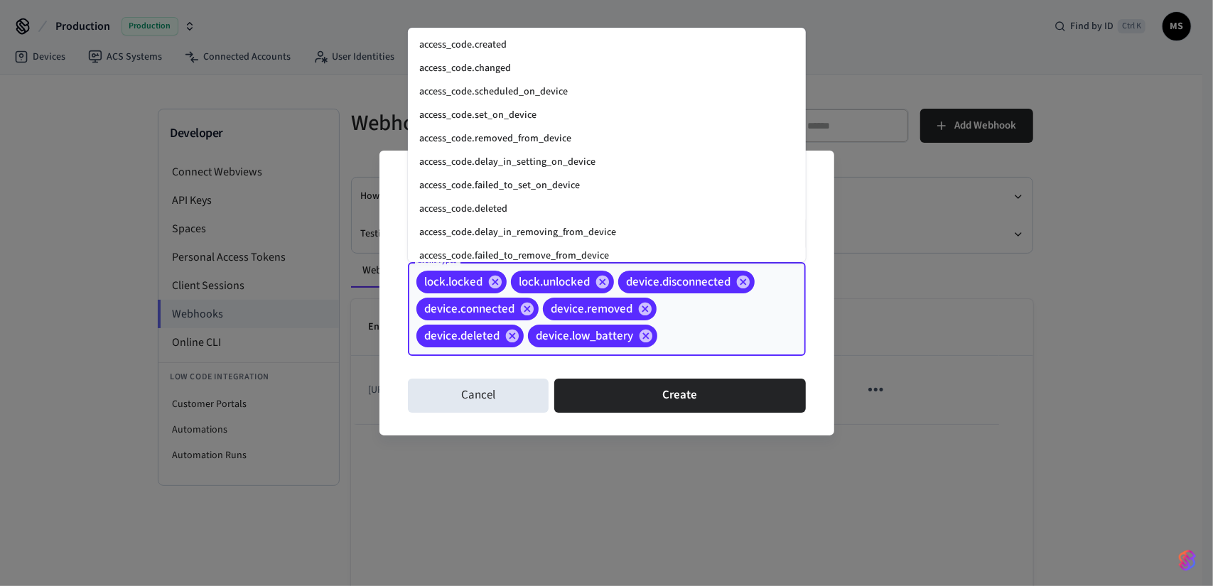
click at [714, 334] on input "Event Types" at bounding box center [709, 336] width 100 height 25
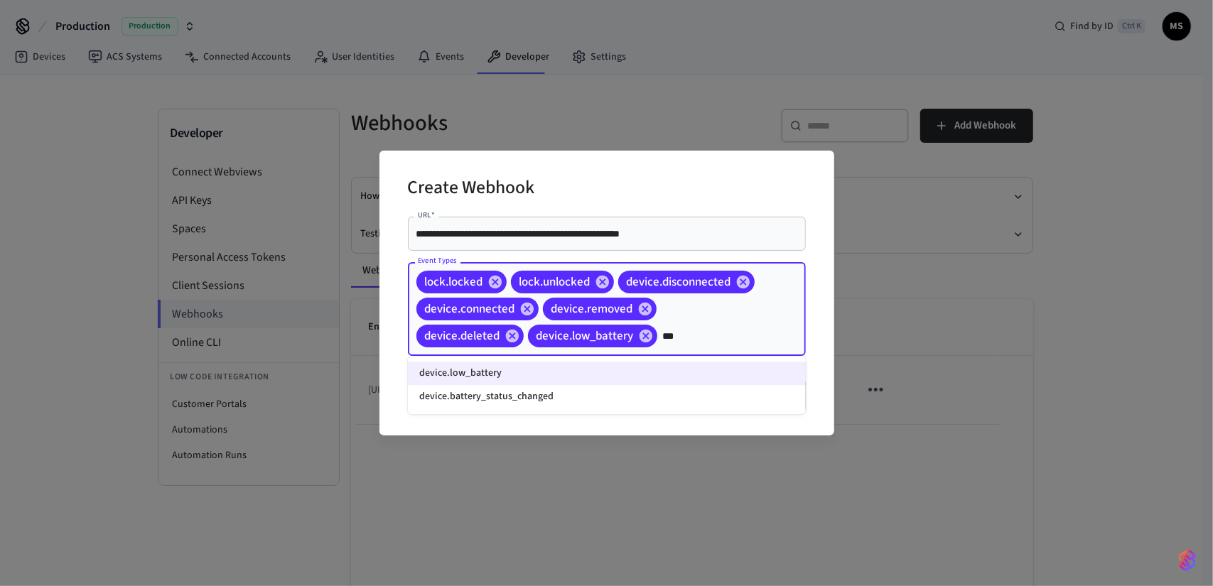
type input "****"
drag, startPoint x: 568, startPoint y: 394, endPoint x: 583, endPoint y: 390, distance: 16.2
click at [568, 394] on li "device.battery_status_changed" at bounding box center [607, 396] width 398 height 23
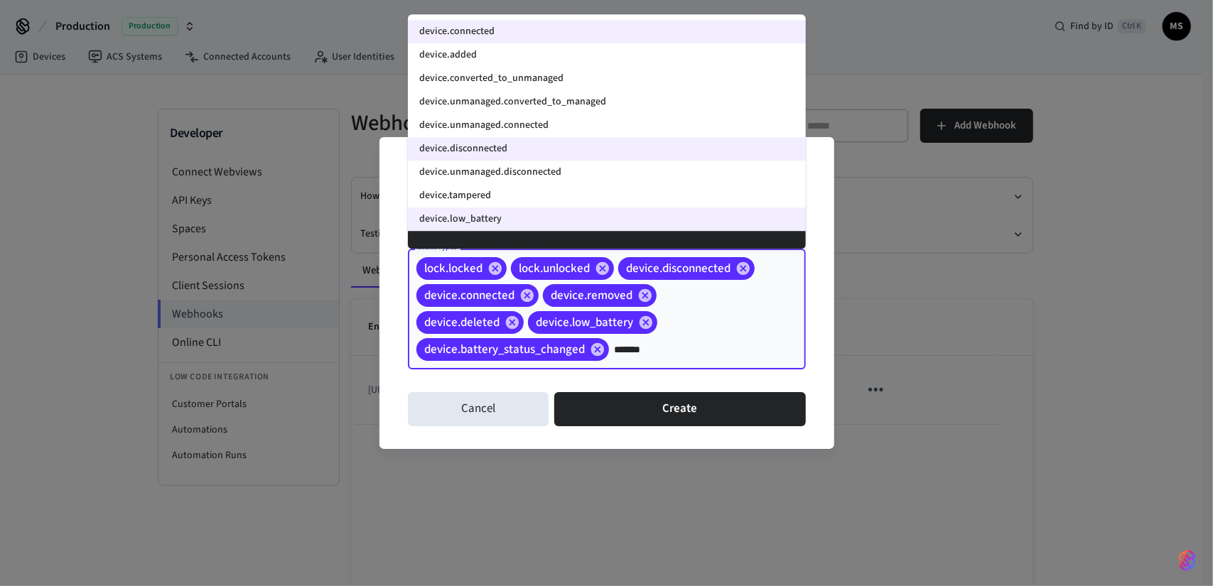
type input "*******"
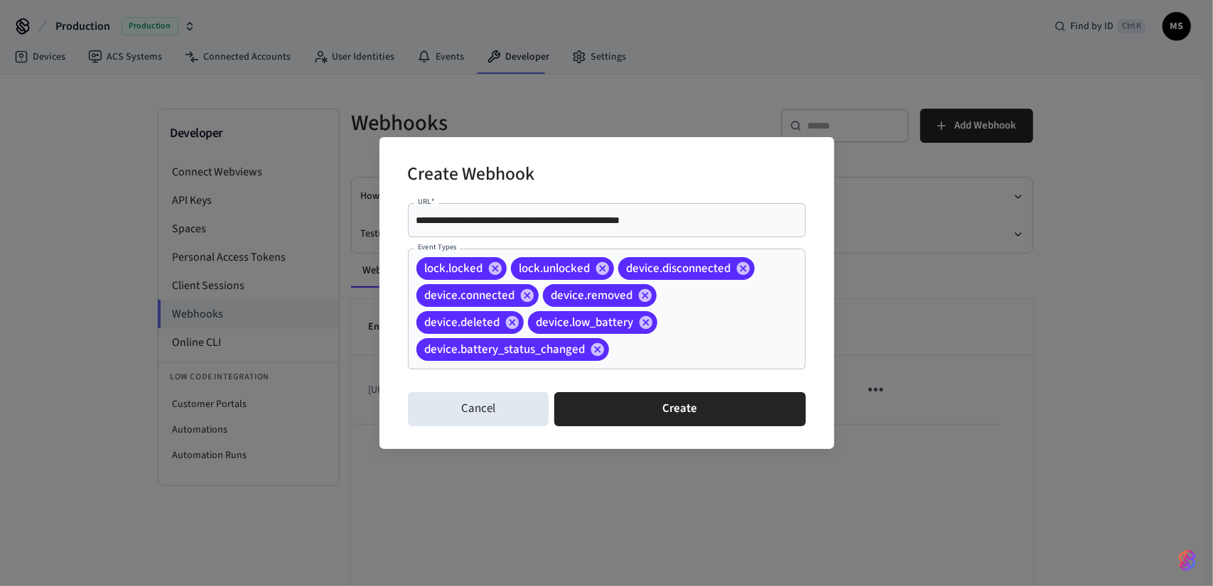
click at [659, 349] on input "Event Types" at bounding box center [685, 349] width 148 height 25
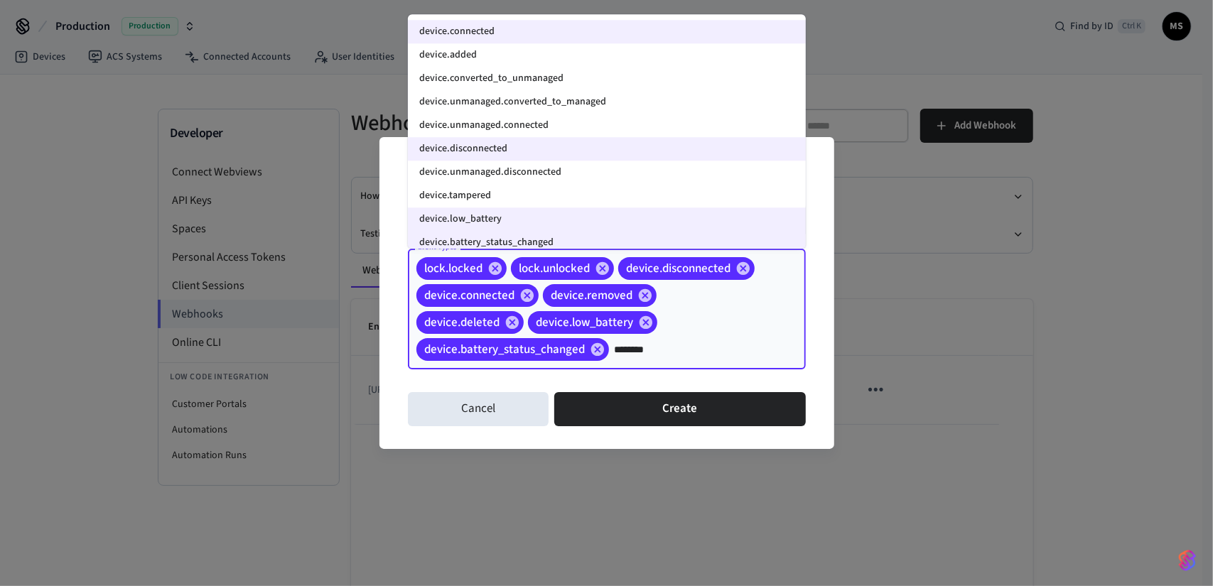
type input "*********"
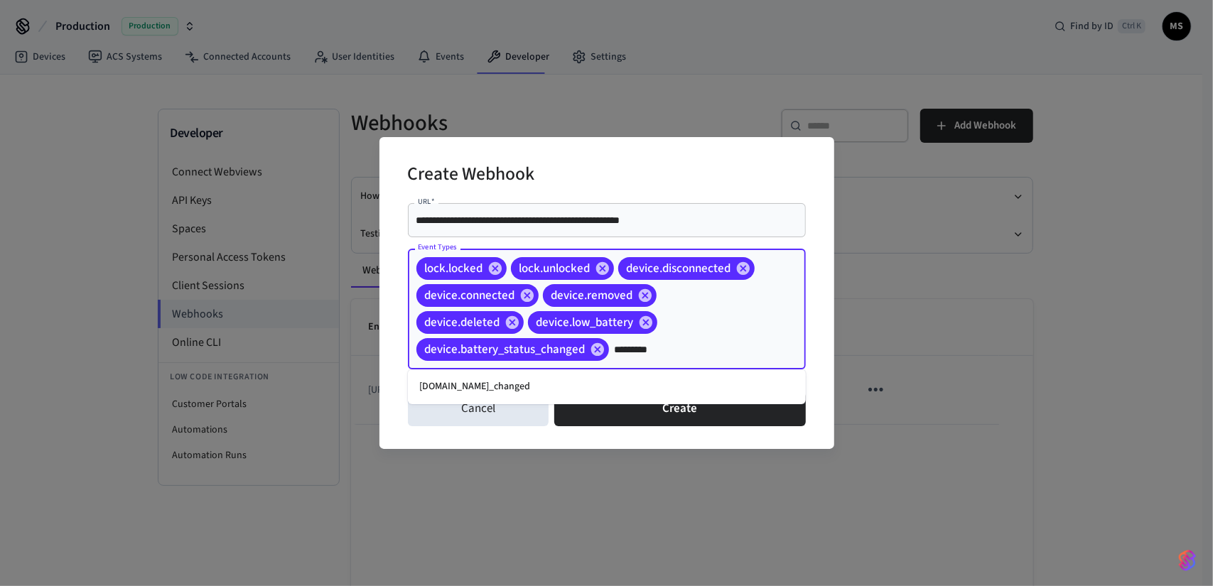
click at [616, 382] on li "[DOMAIN_NAME]_changed" at bounding box center [607, 386] width 398 height 23
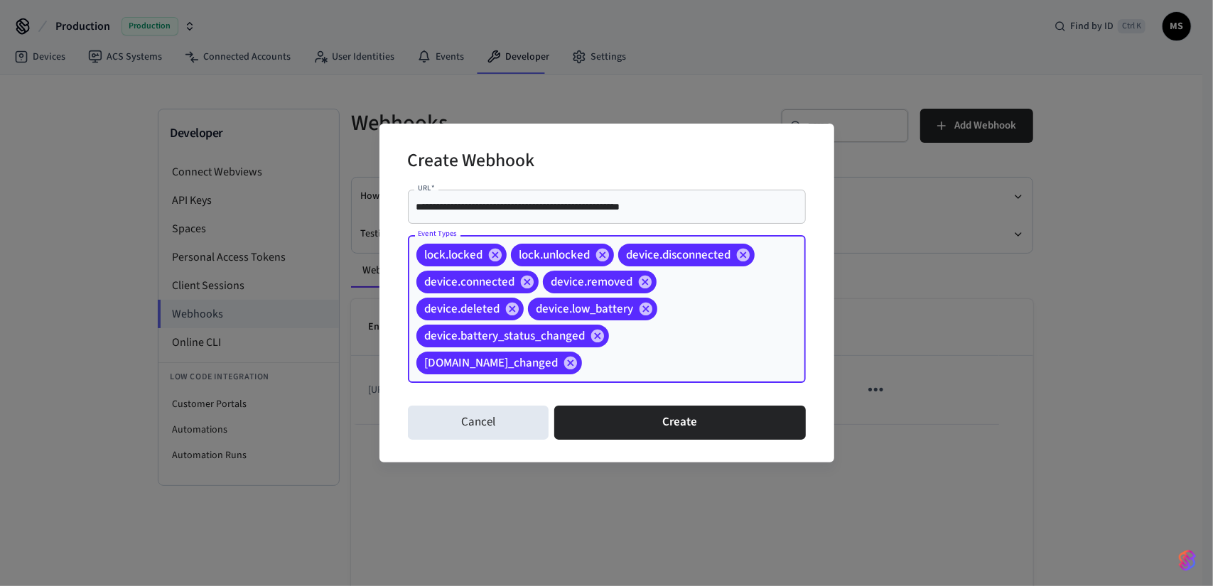
click at [605, 364] on input "Event Types" at bounding box center [671, 363] width 175 height 25
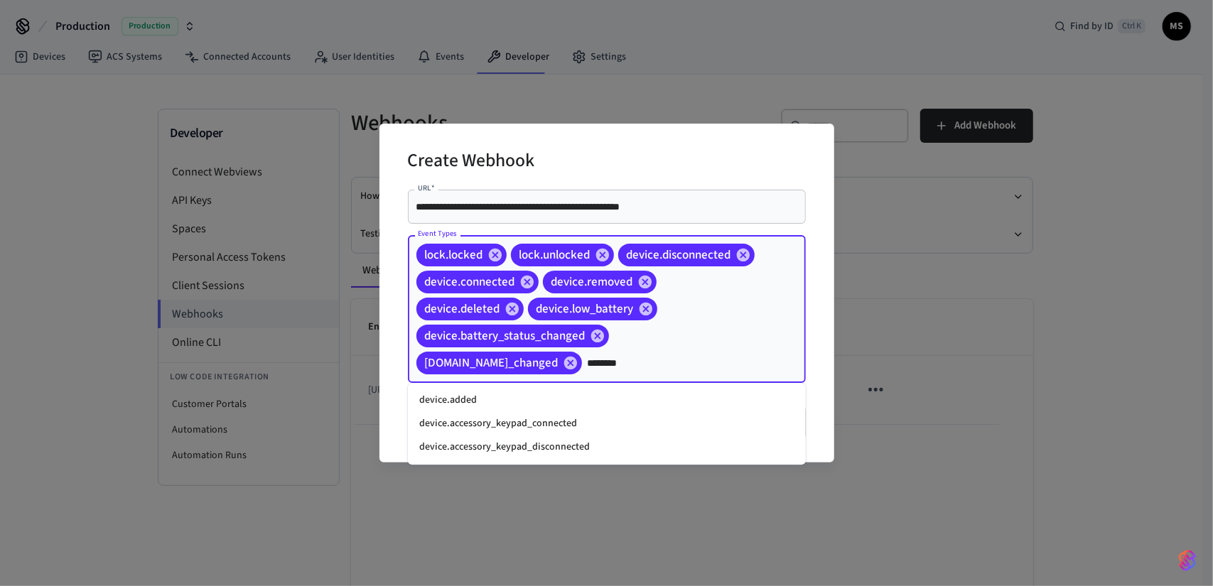
type input "*********"
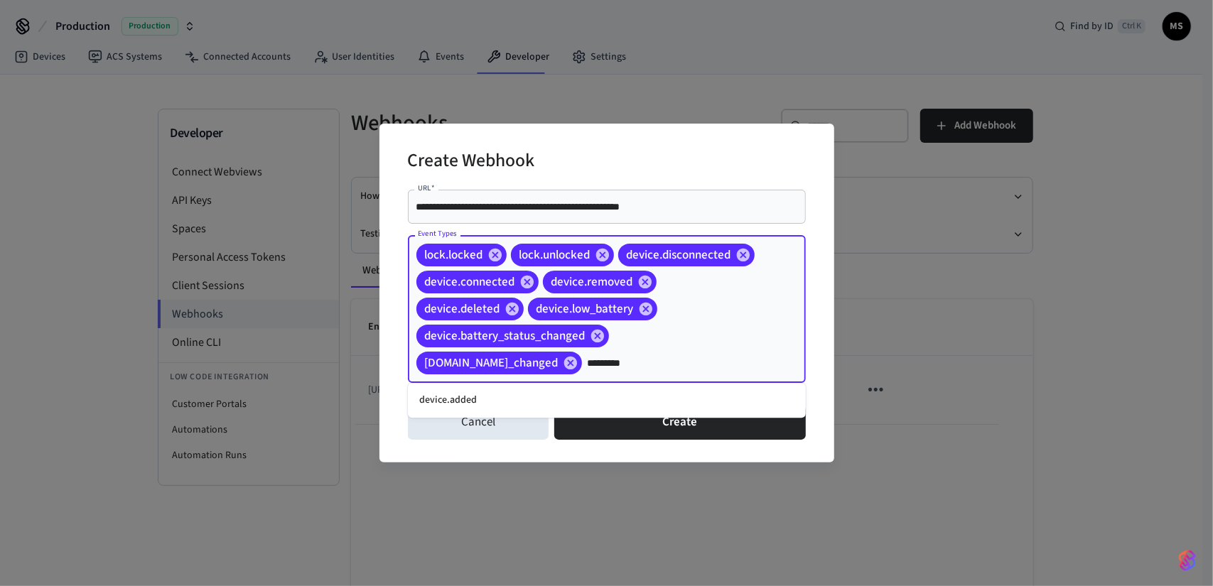
click at [592, 398] on li "device.added" at bounding box center [607, 400] width 398 height 23
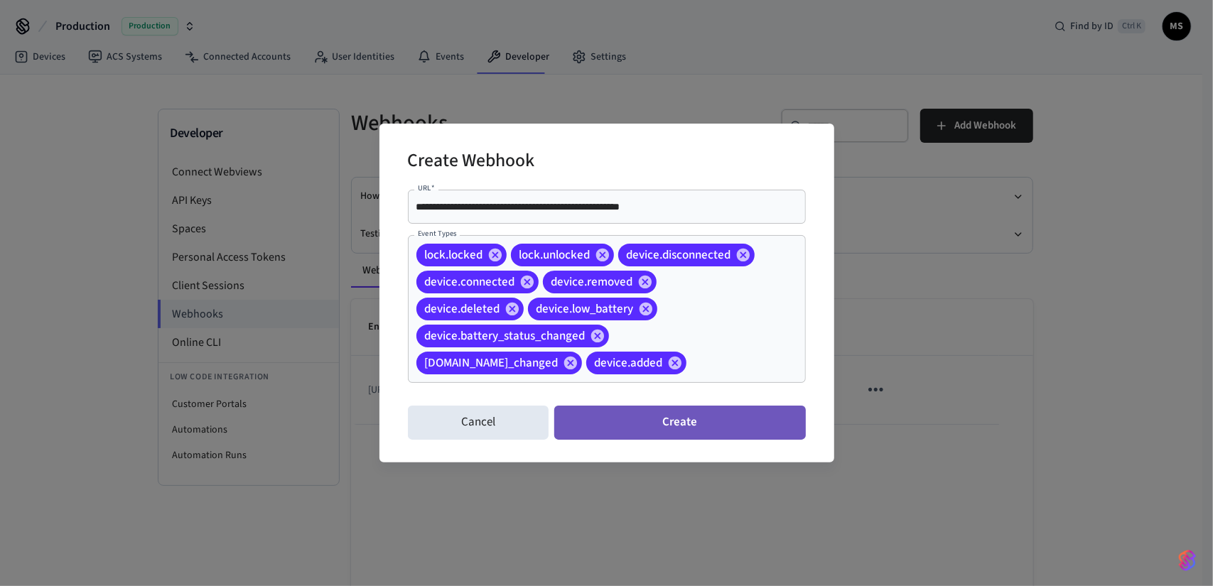
click at [685, 422] on button "Create" at bounding box center [679, 423] width 251 height 34
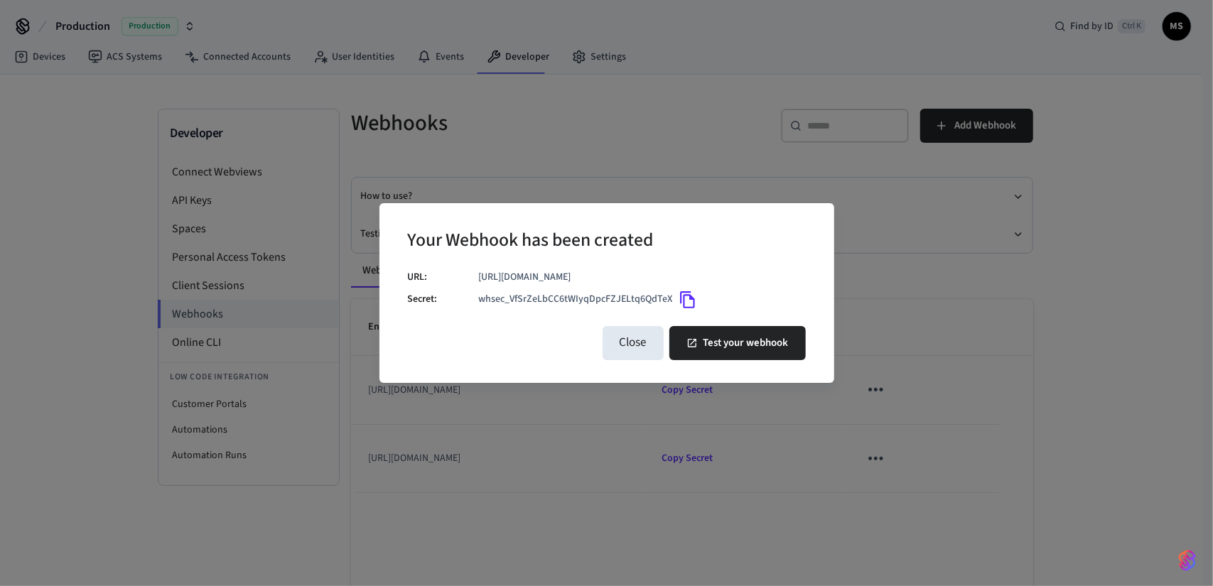
click at [689, 300] on icon "Copy" at bounding box center [687, 300] width 18 height 18
drag, startPoint x: 768, startPoint y: 268, endPoint x: 470, endPoint y: 268, distance: 298.3
click at [470, 268] on div "URL: [URL][DOMAIN_NAME] Secret: whsec_VfSrZeLbCC6tWIyqDpcFZJELtq6QdTeX" at bounding box center [607, 292] width 398 height 56
copy div "[URL][DOMAIN_NAME]"
click at [621, 346] on button "Close" at bounding box center [632, 343] width 61 height 34
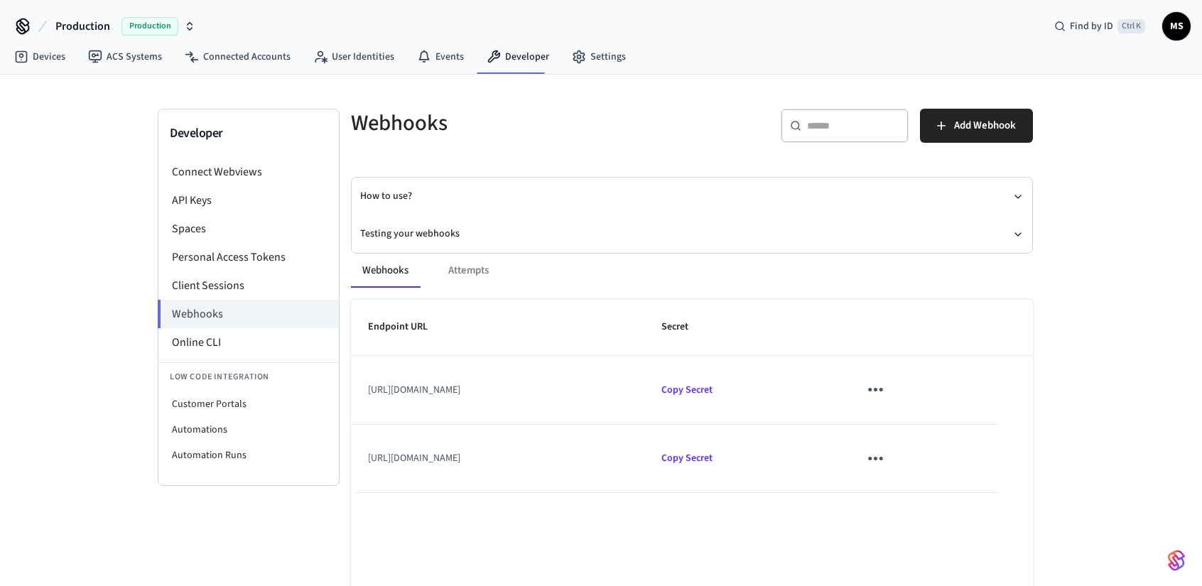
drag, startPoint x: 590, startPoint y: 452, endPoint x: 516, endPoint y: 447, distance: 74.1
click at [366, 460] on td "[URL][DOMAIN_NAME]" at bounding box center [497, 459] width 293 height 68
copy td "[URL][DOMAIN_NAME]"
click at [53, 59] on link "Devices" at bounding box center [40, 57] width 74 height 26
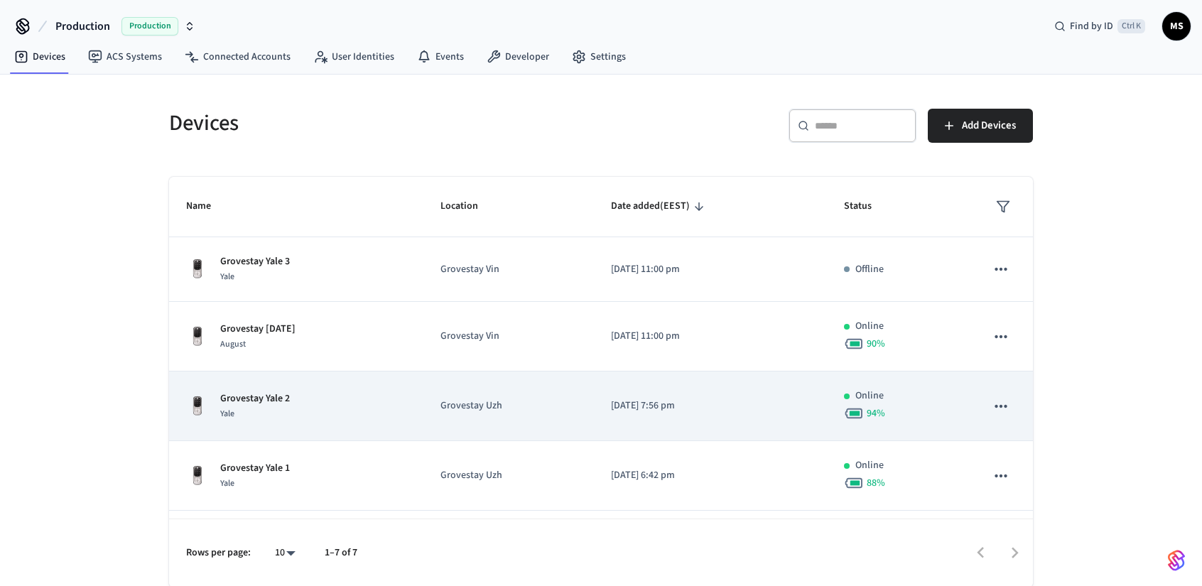
click at [999, 403] on icon "sticky table" at bounding box center [1001, 406] width 18 height 18
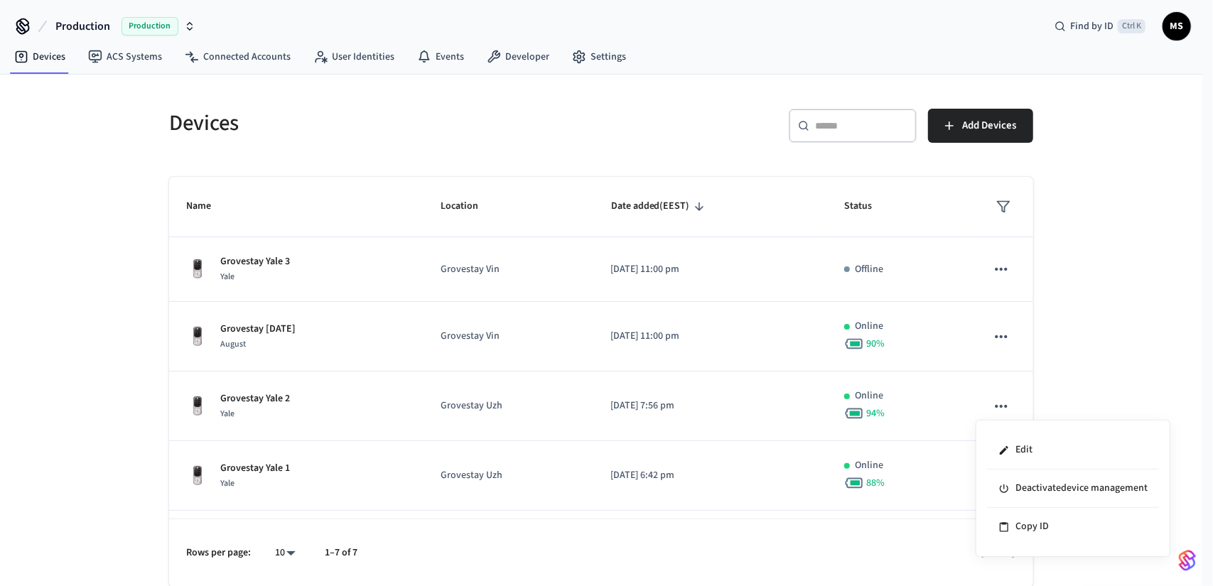
click at [950, 403] on div at bounding box center [606, 293] width 1213 height 586
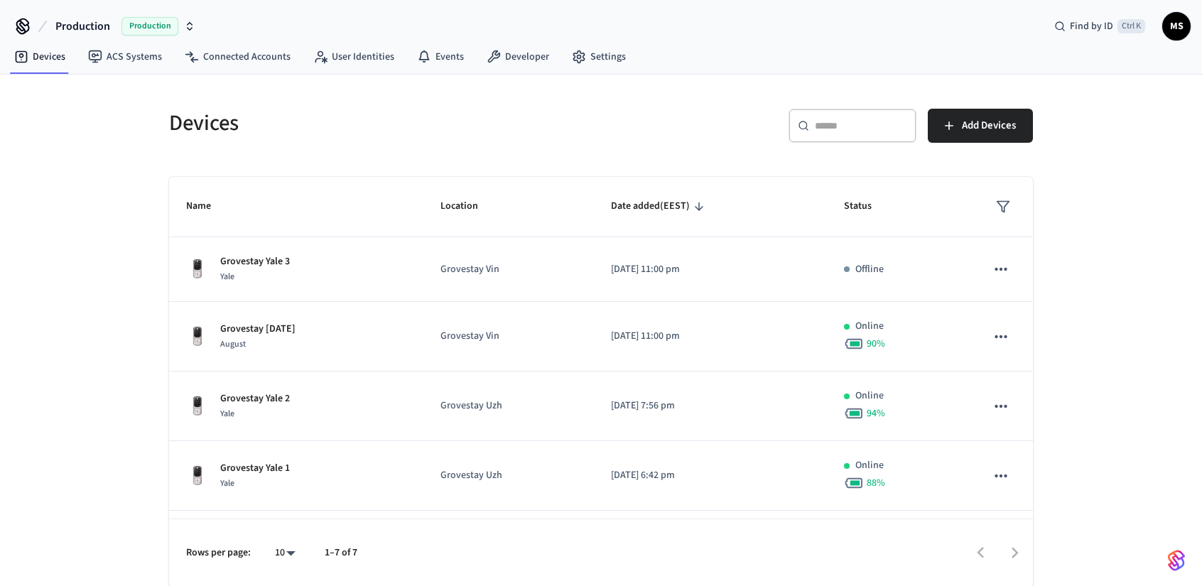
click at [926, 403] on div "94 %" at bounding box center [898, 413] width 108 height 20
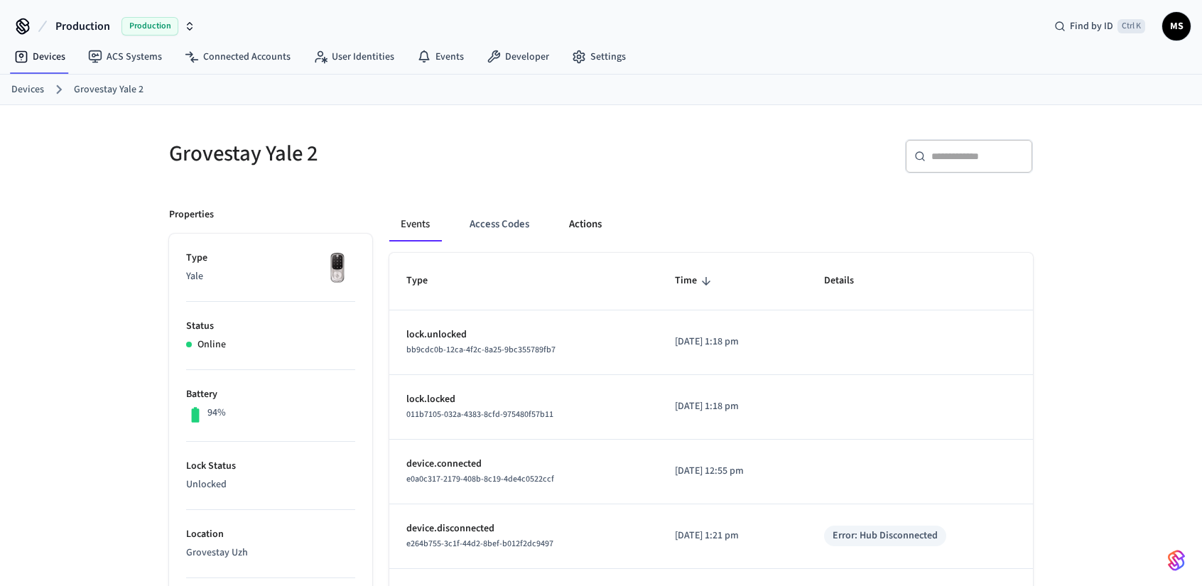
click at [575, 225] on button "Actions" at bounding box center [585, 224] width 55 height 34
